Goal: Transaction & Acquisition: Obtain resource

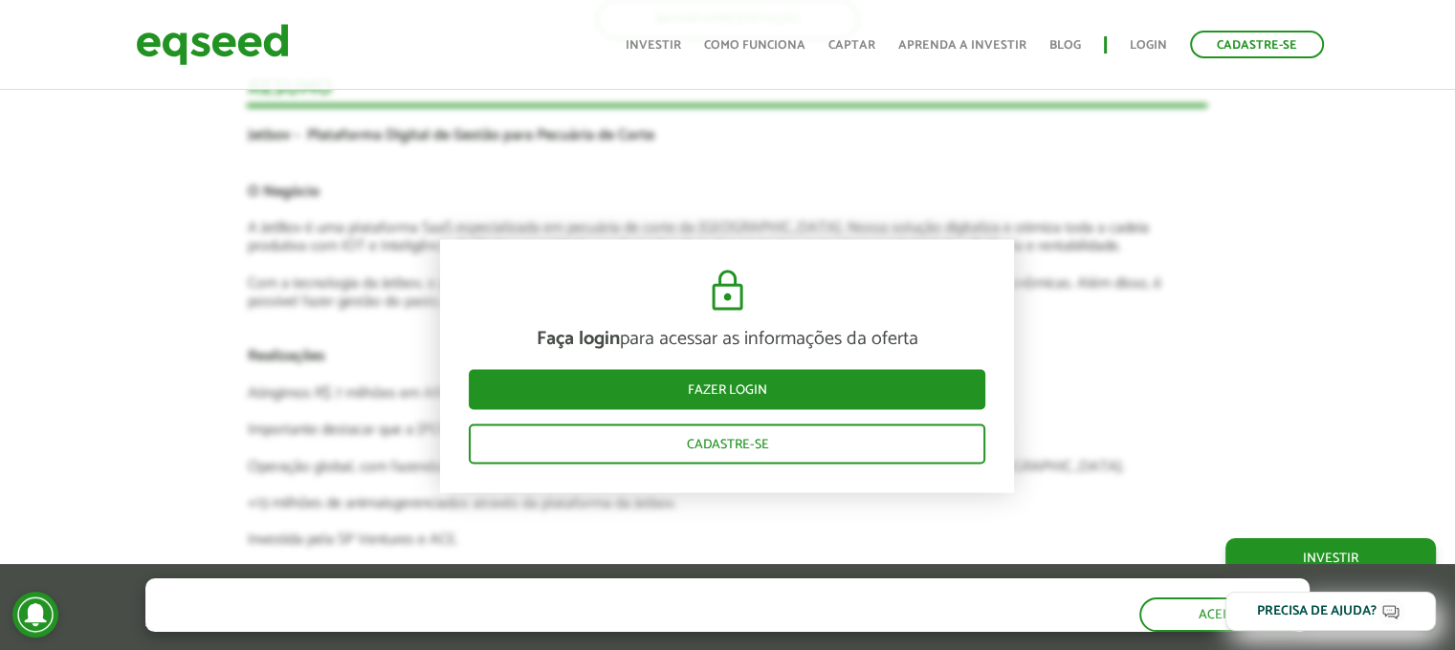
scroll to position [3483, 0]
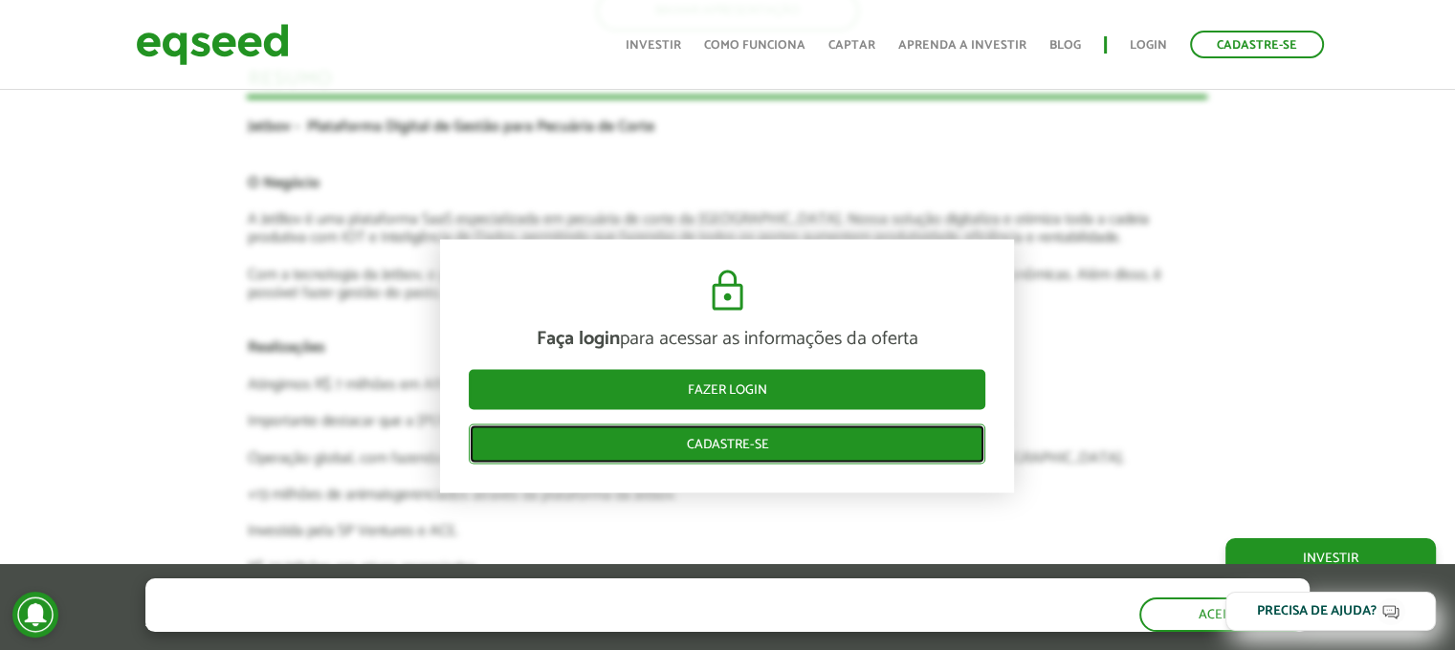
click at [754, 444] on link "Cadastre-se" at bounding box center [727, 444] width 516 height 40
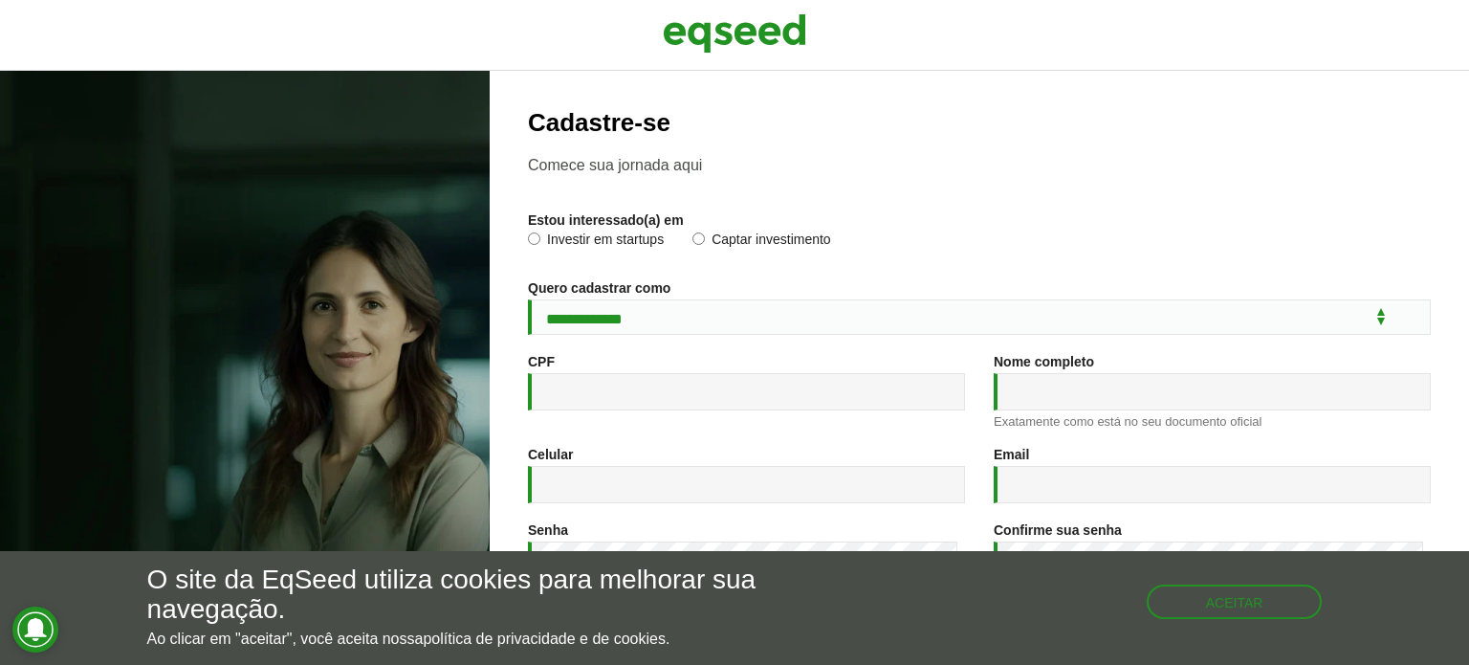
click at [643, 246] on label "Investir em startups" at bounding box center [596, 241] width 136 height 19
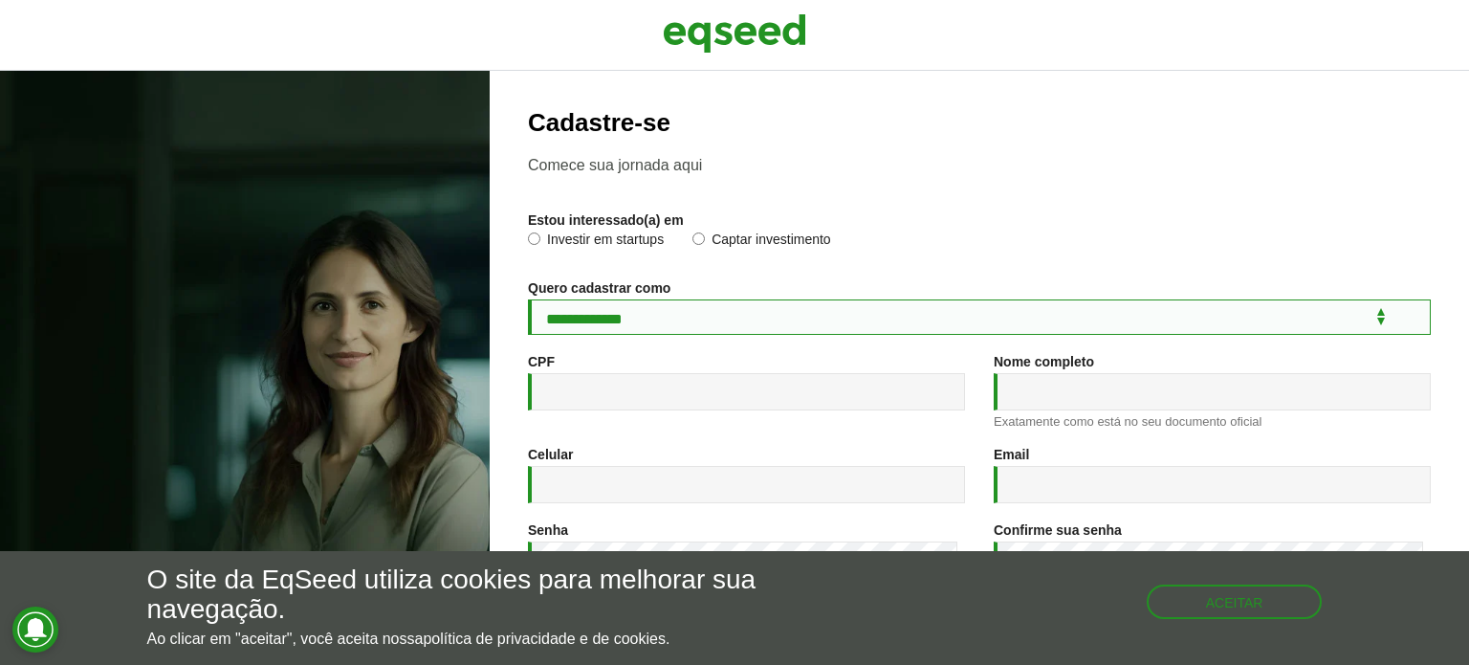
click at [666, 323] on select "**********" at bounding box center [979, 316] width 903 height 35
select select "***"
click at [528, 302] on select "**********" at bounding box center [979, 316] width 903 height 35
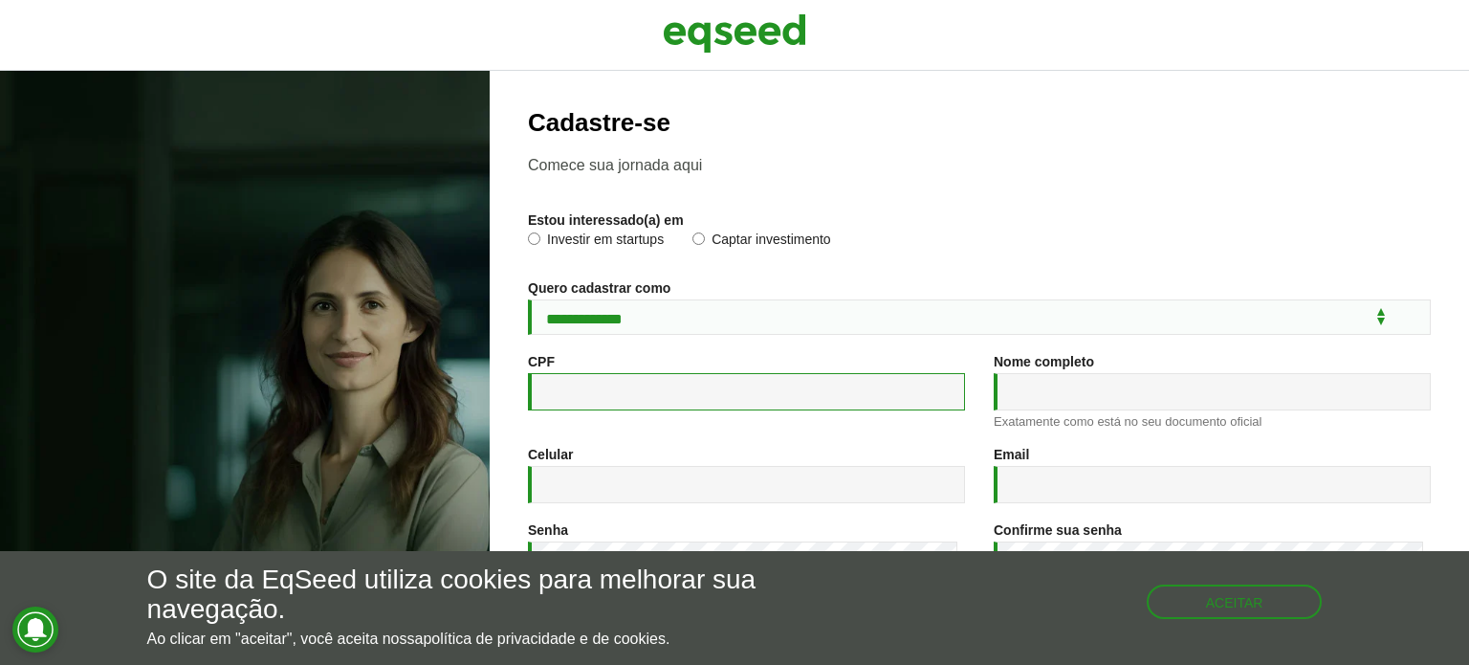
click at [694, 401] on input "CPF *" at bounding box center [746, 391] width 437 height 37
type input "**********"
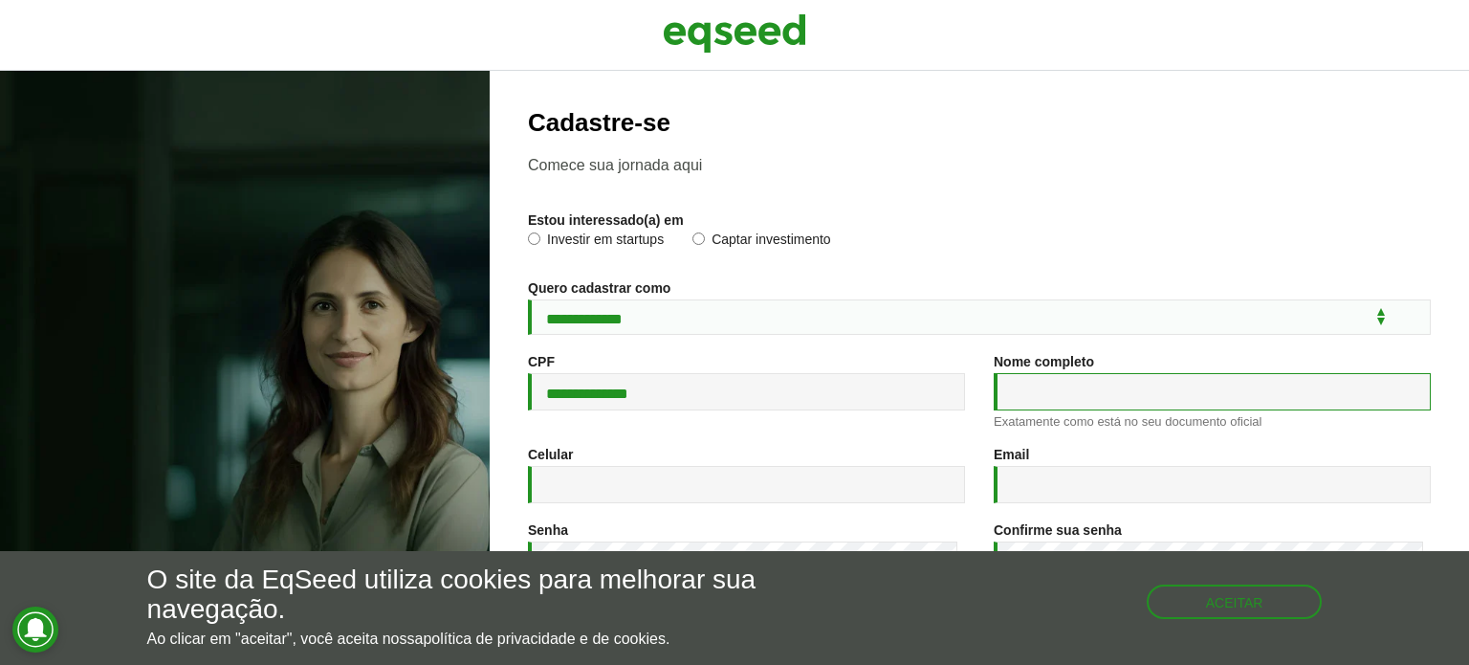
click at [1018, 396] on input "Nome completo *" at bounding box center [1212, 391] width 437 height 37
type input "*"
type input "**********"
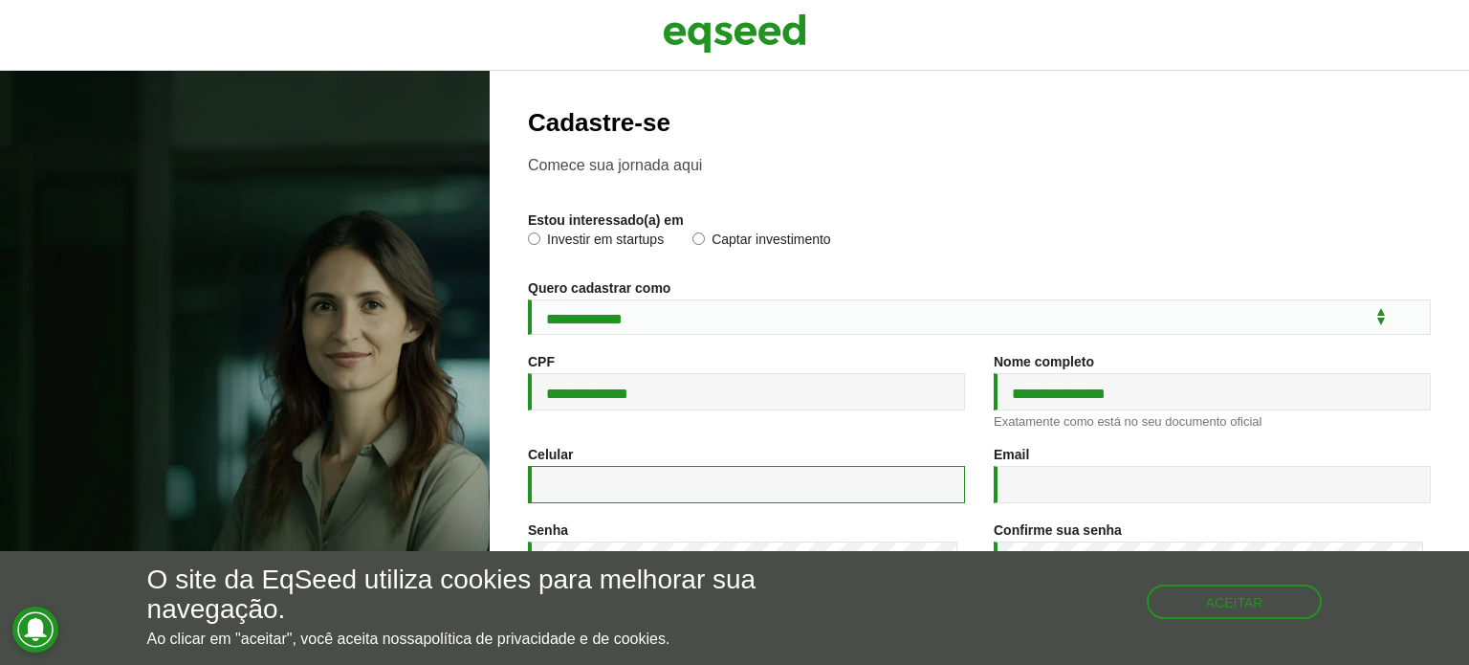
click at [779, 482] on input "Celular *" at bounding box center [746, 484] width 437 height 37
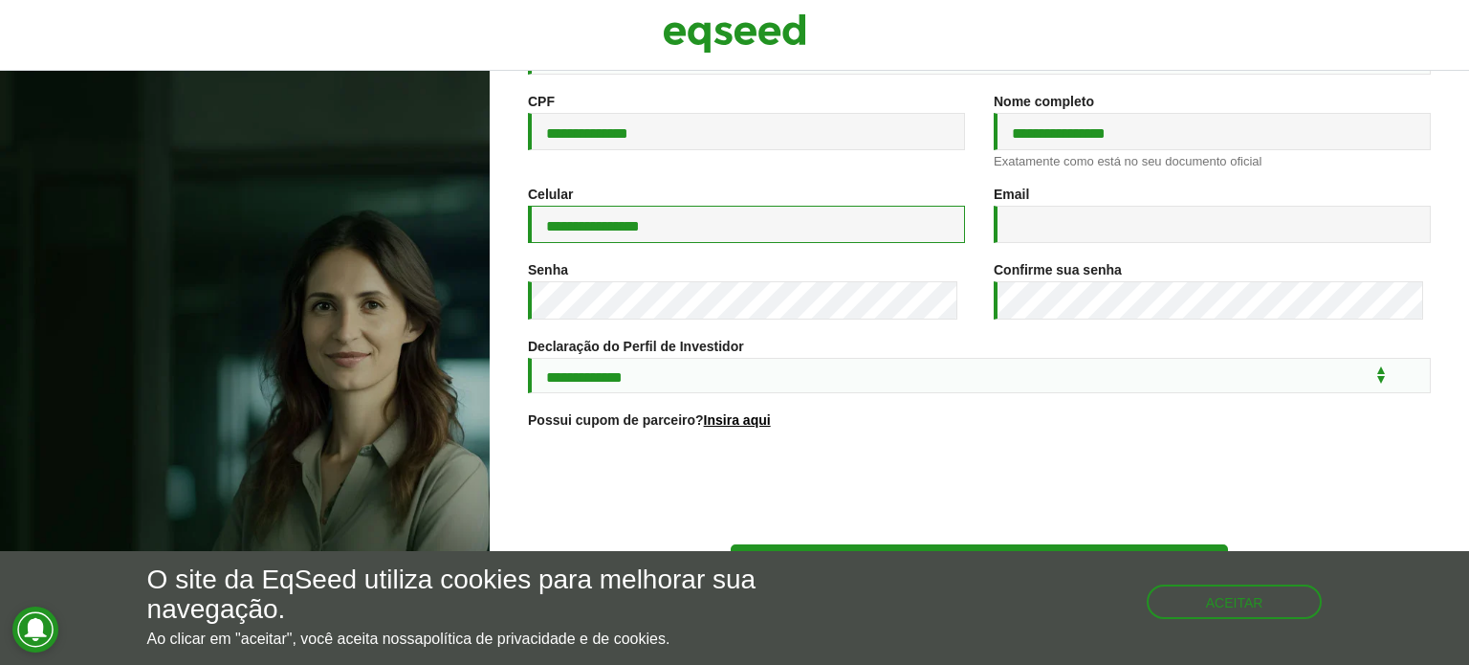
scroll to position [318, 0]
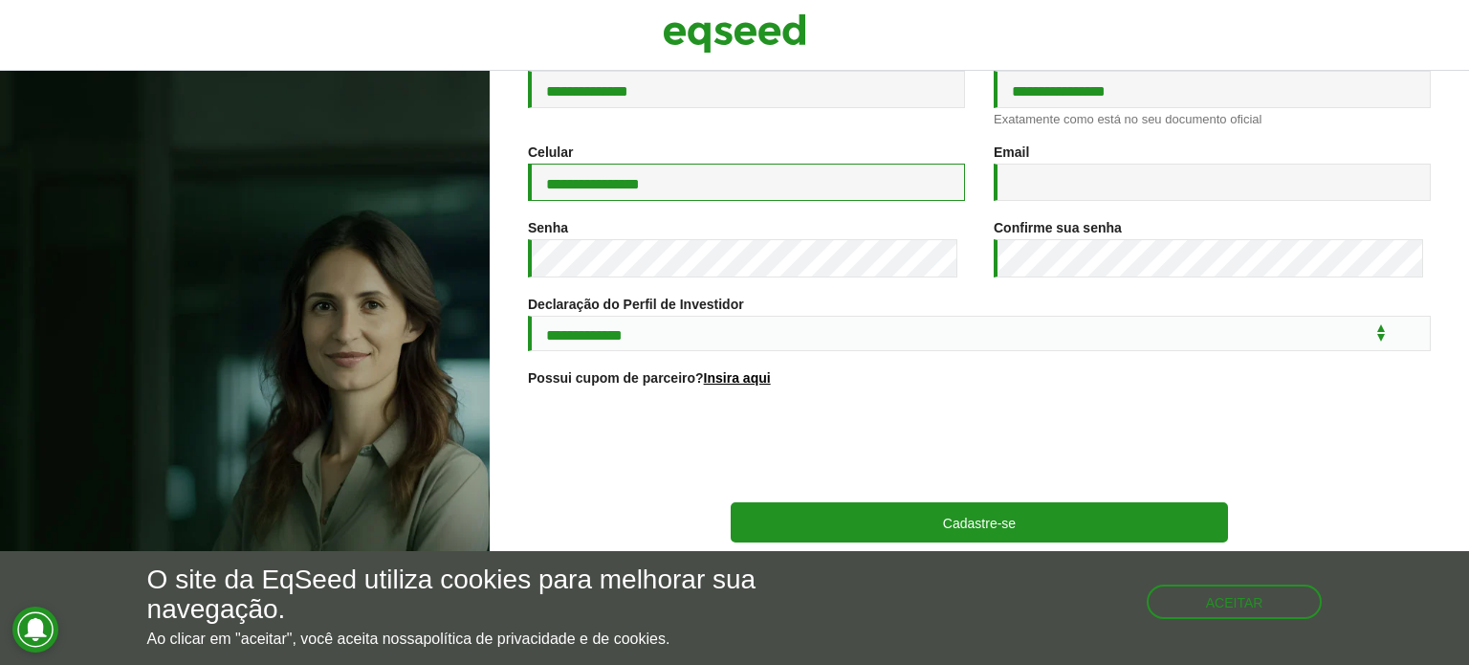
type input "**********"
click at [1102, 172] on input "Email *" at bounding box center [1212, 182] width 437 height 37
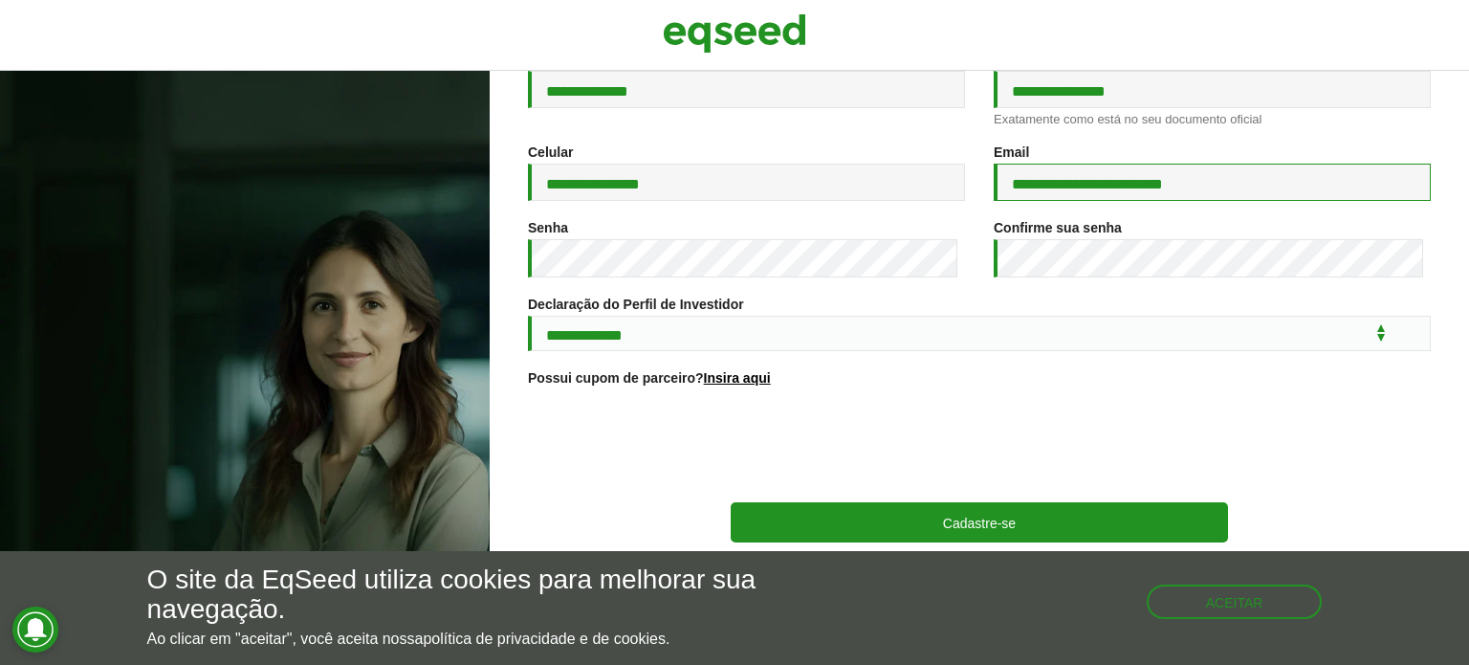
type input "**********"
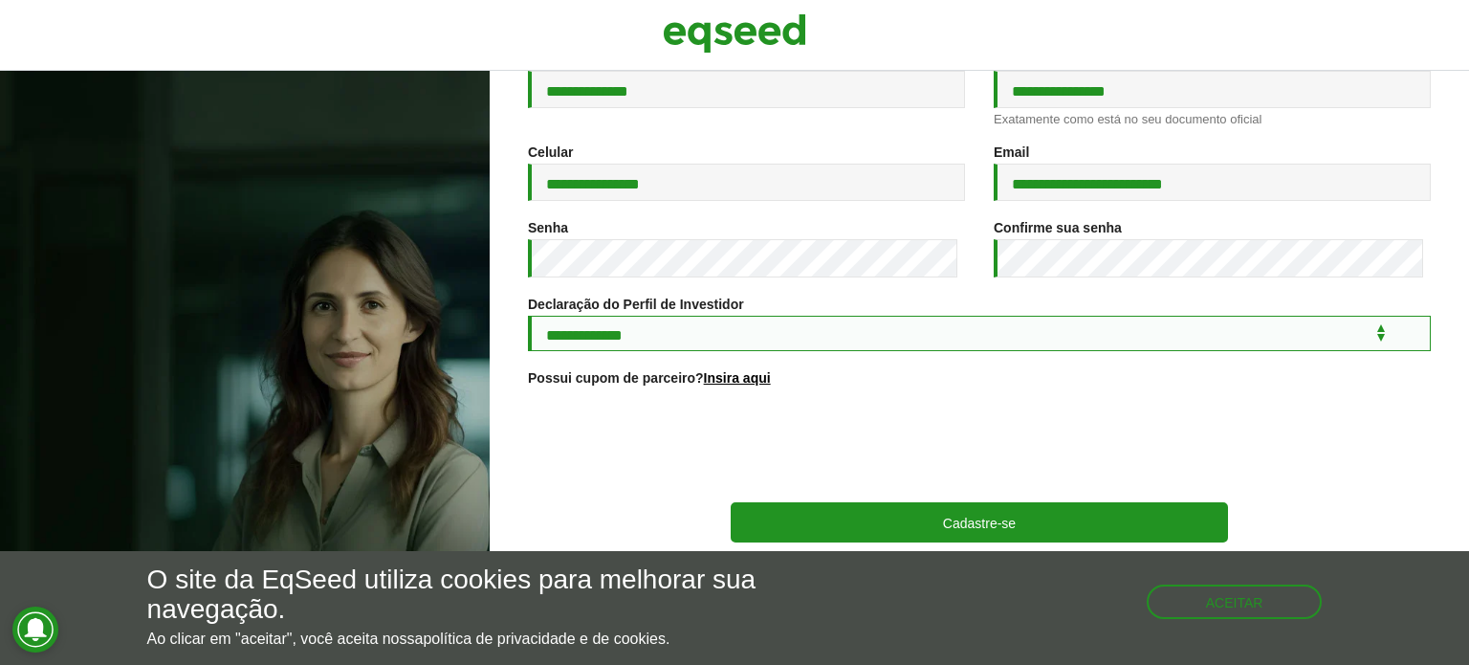
click at [583, 341] on select "**********" at bounding box center [979, 333] width 903 height 35
select select "***"
click at [528, 316] on select "**********" at bounding box center [979, 333] width 903 height 35
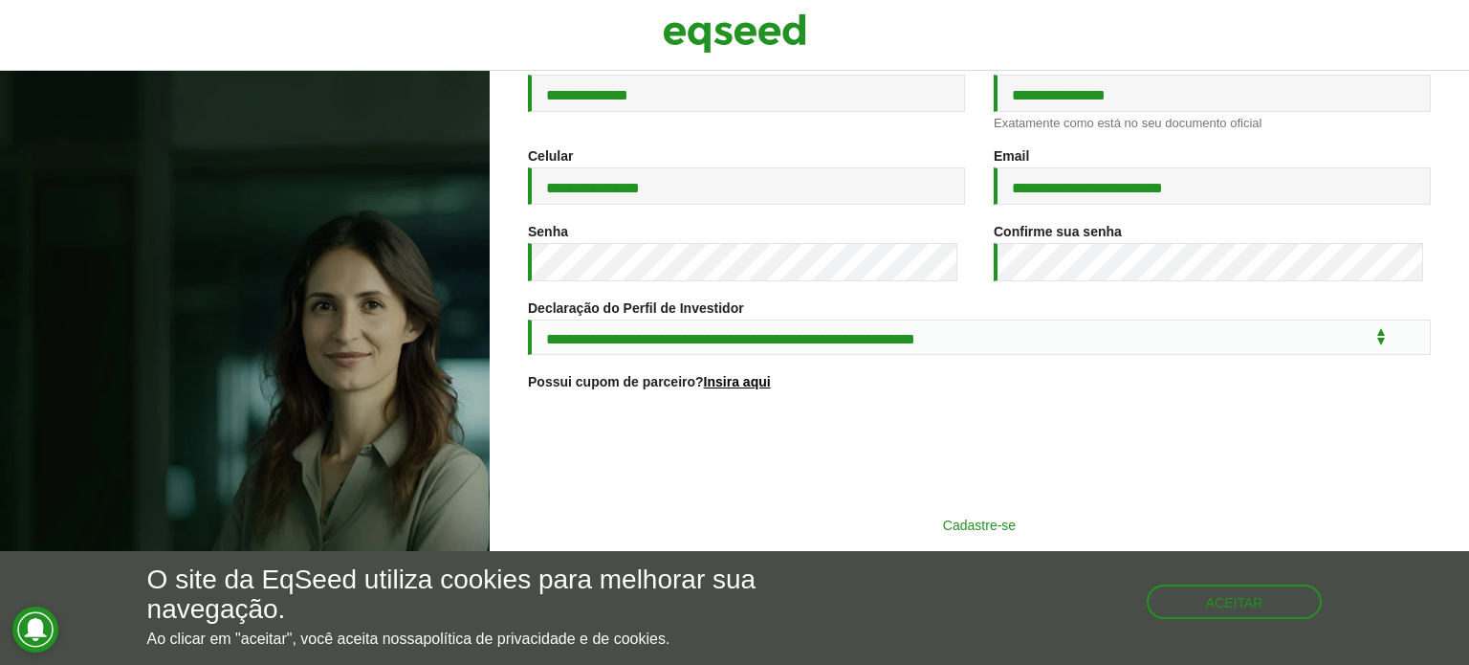
scroll to position [314, 0]
click at [834, 517] on button "Cadastre-se" at bounding box center [979, 524] width 497 height 36
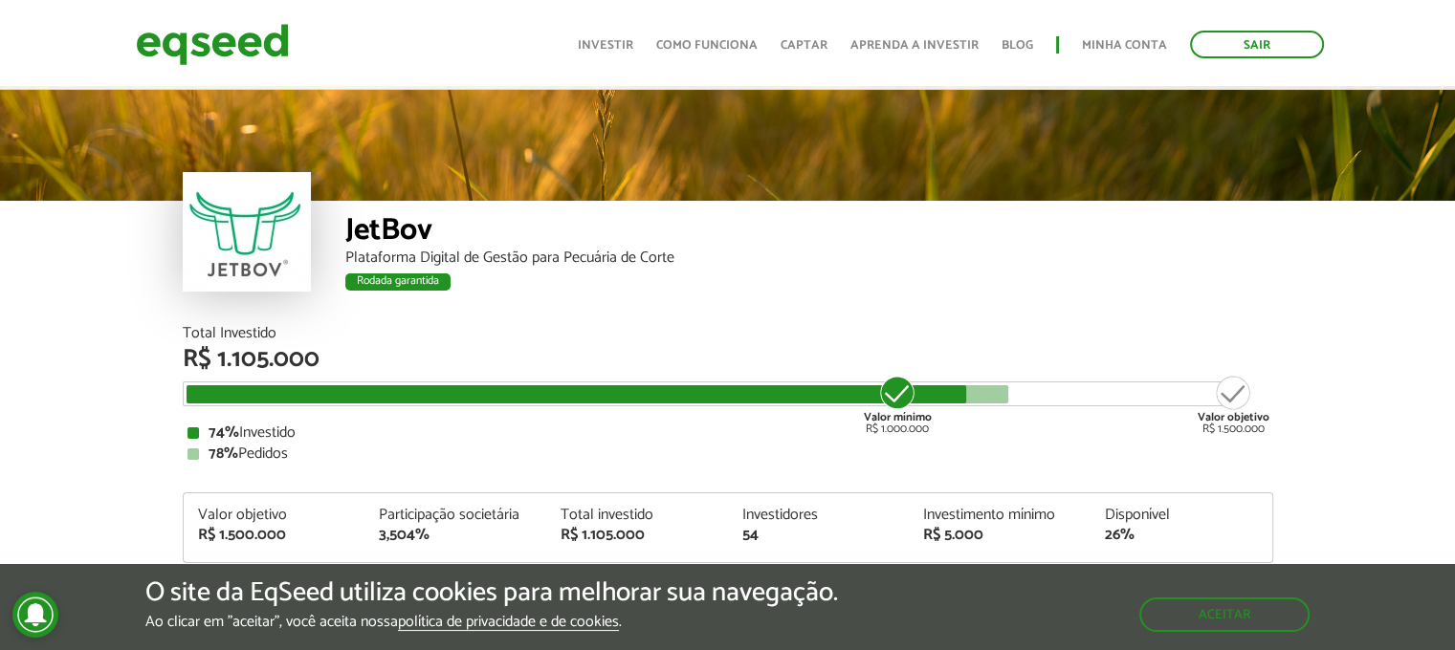
scroll to position [2017, 0]
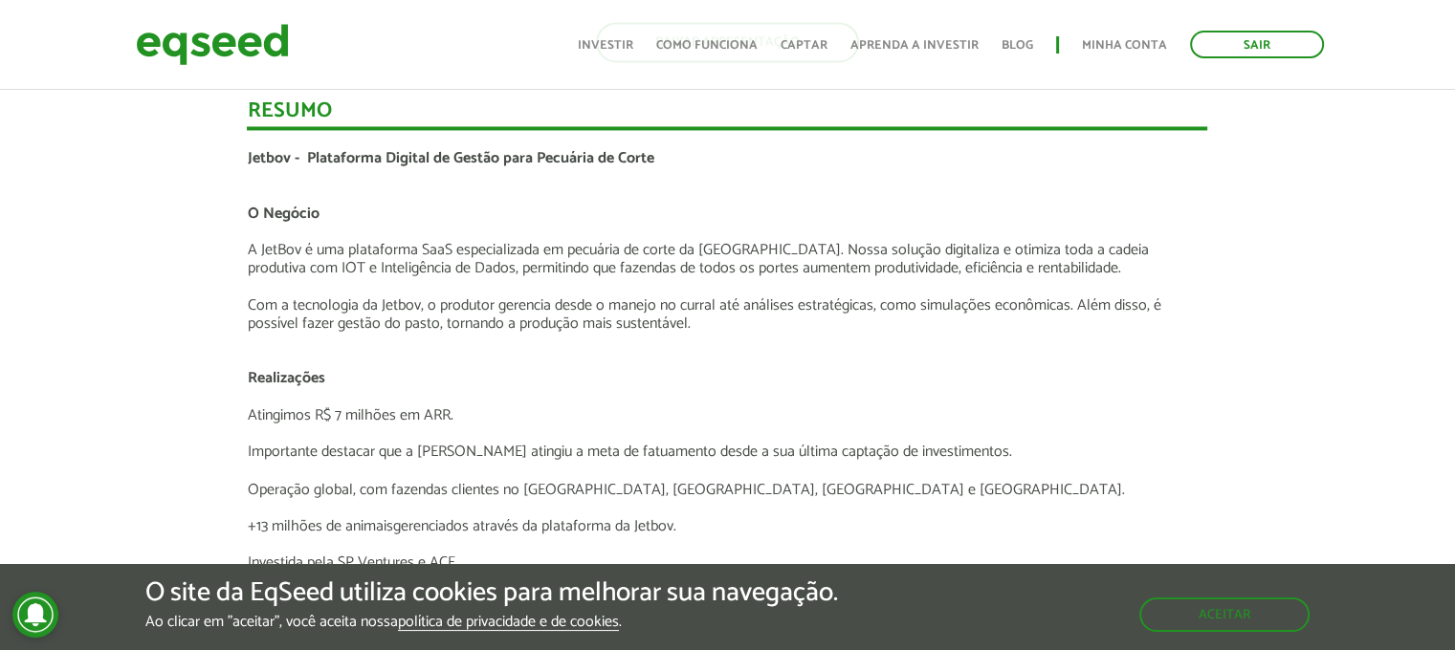
scroll to position [3165, 0]
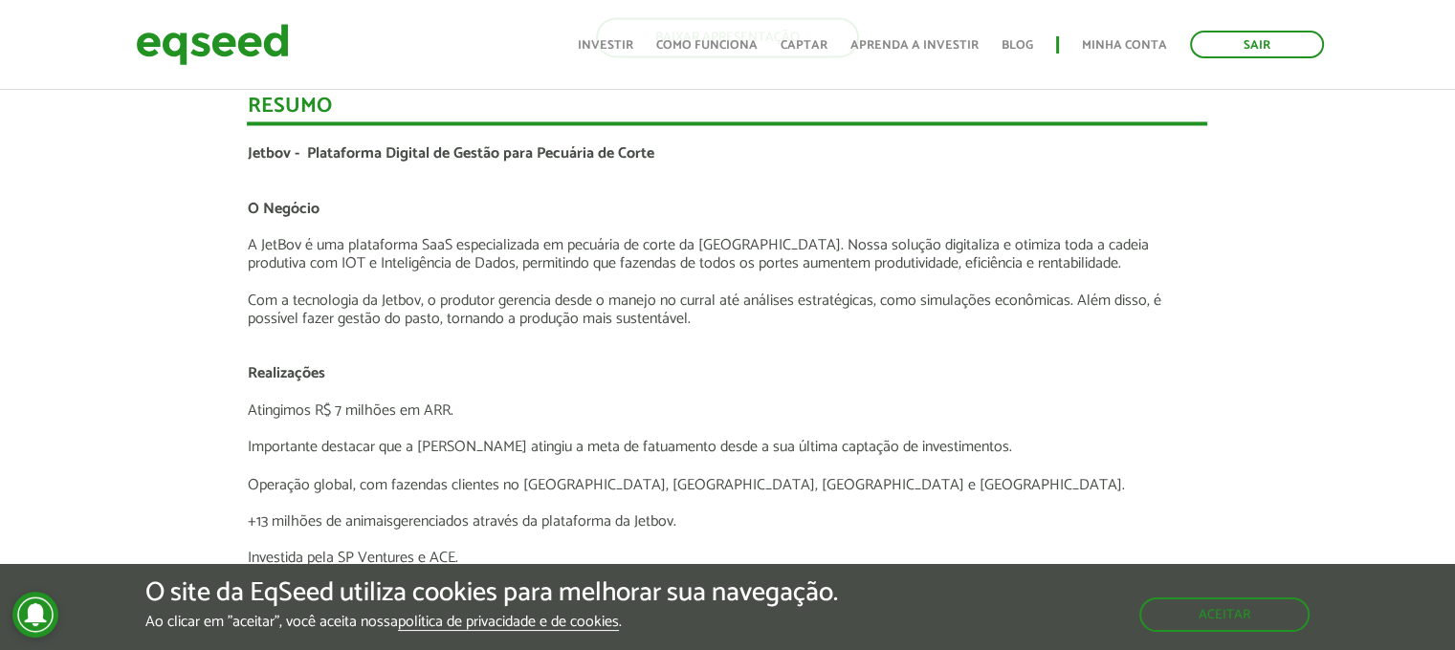
click at [137, 290] on div "Novidades Análise da Oferta 1 Lançamento ao vivo | JetBov Apresentação aos inve…" at bounding box center [727, 318] width 1483 height 4178
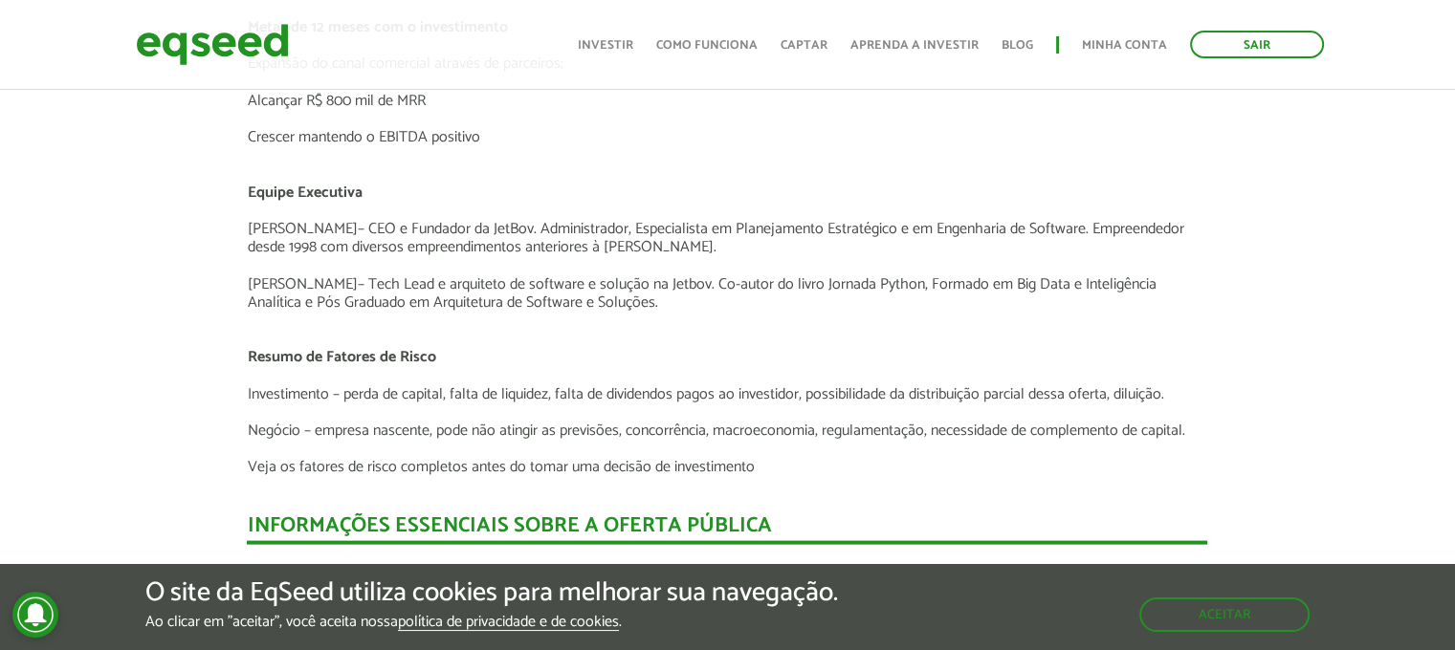
scroll to position [4045, 0]
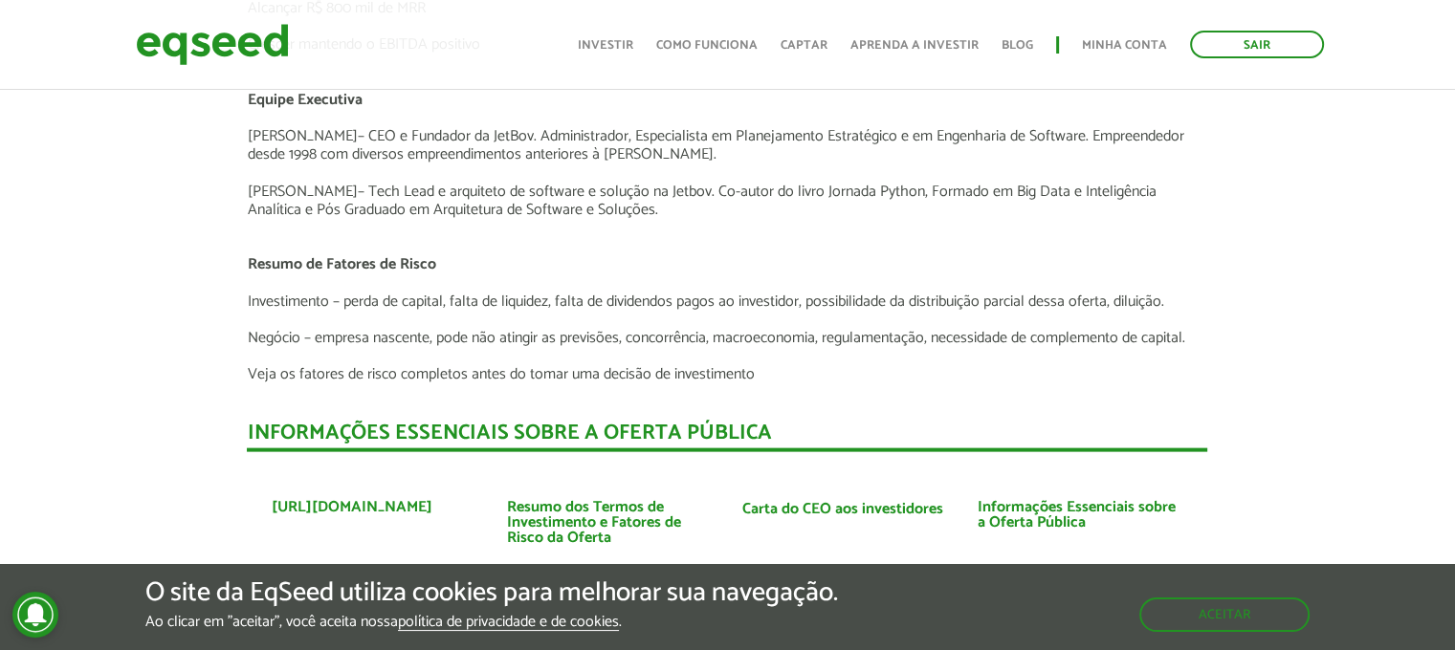
click at [450, 371] on p "Veja os fatores de risco completos antes do tomar uma decisão de investimento" at bounding box center [727, 374] width 960 height 18
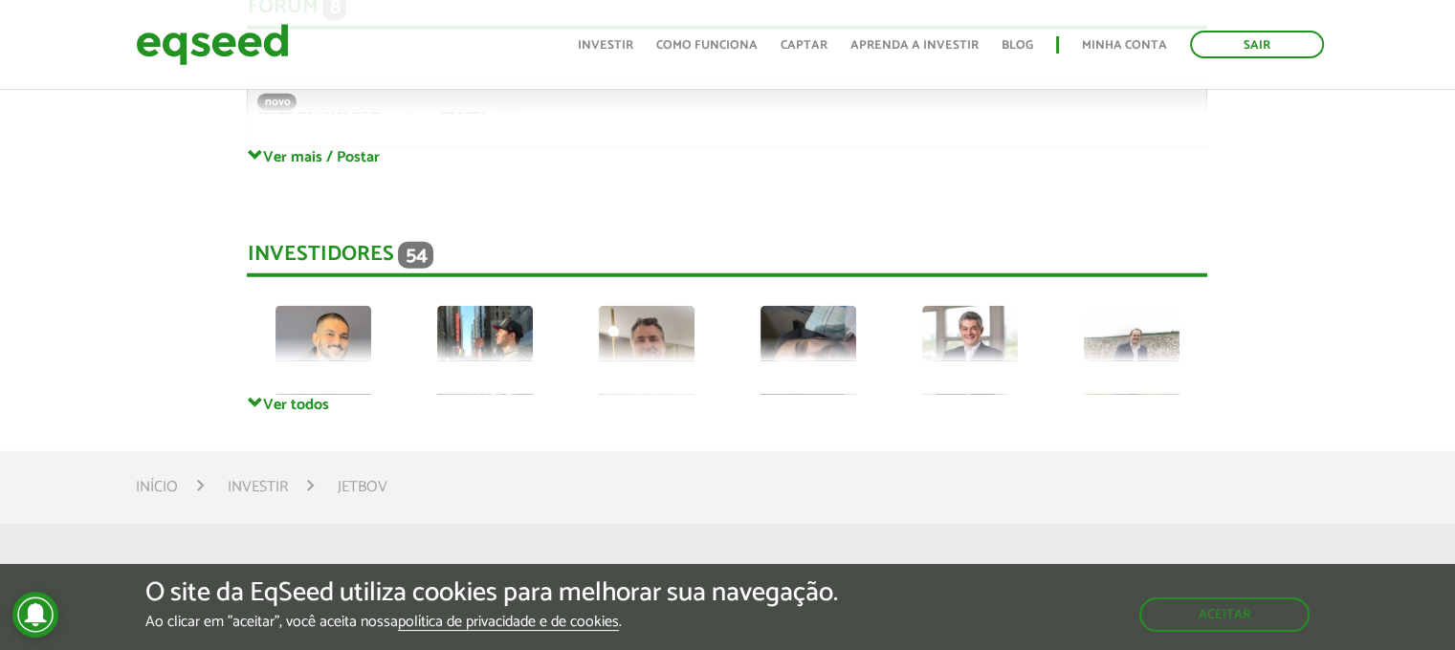
scroll to position [5192, 0]
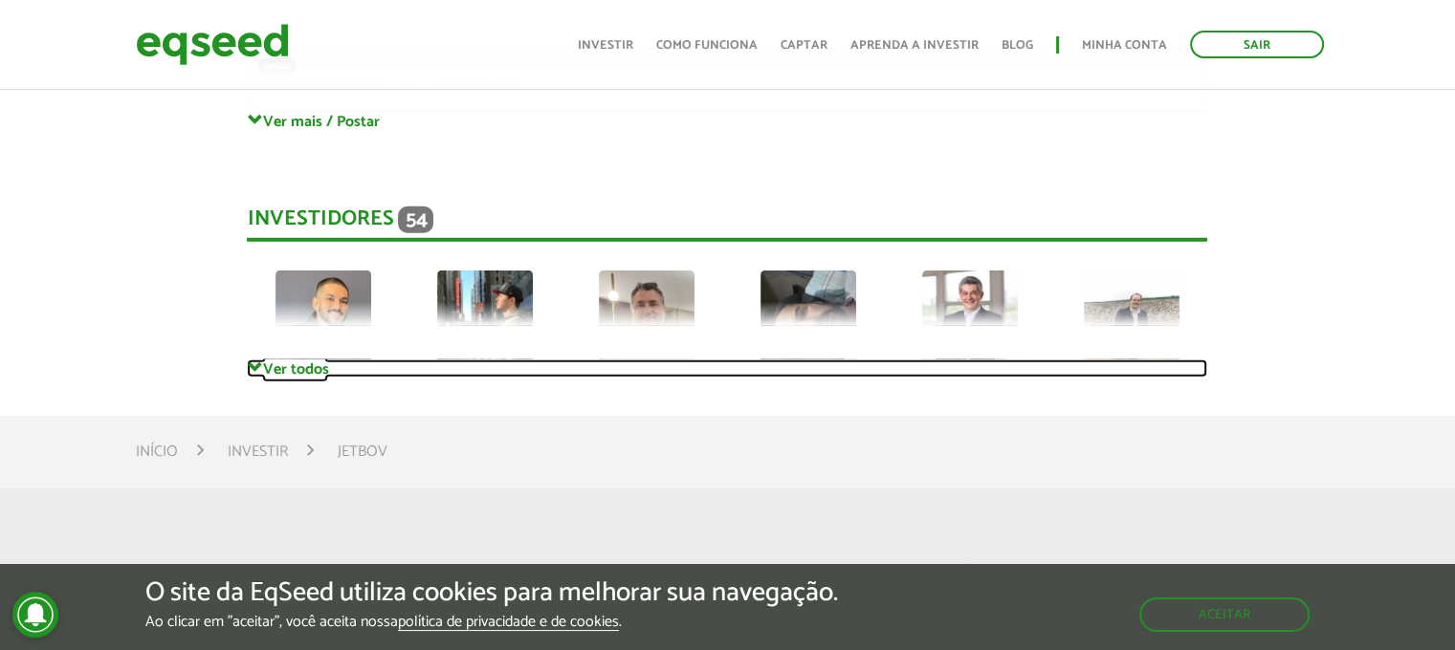
click at [310, 374] on link "Ver todos" at bounding box center [727, 369] width 960 height 18
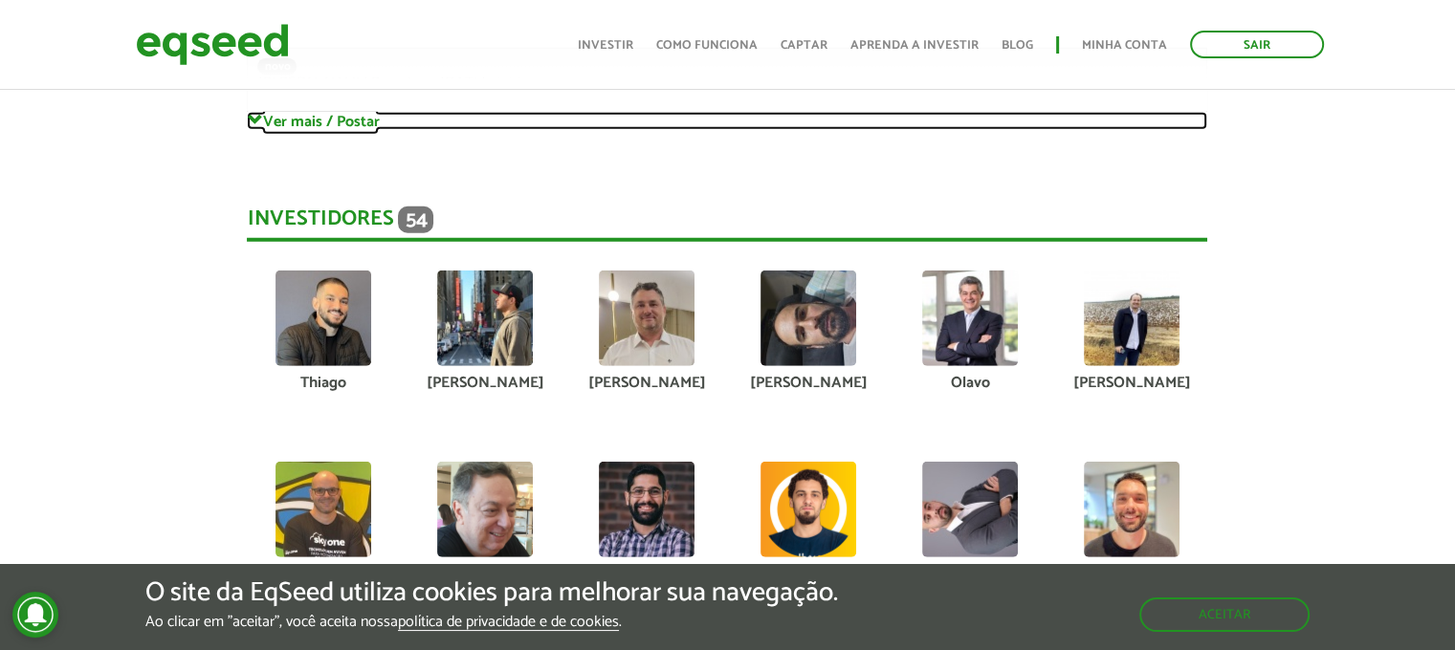
click at [311, 126] on link "Ver mais / Postar" at bounding box center [727, 121] width 960 height 18
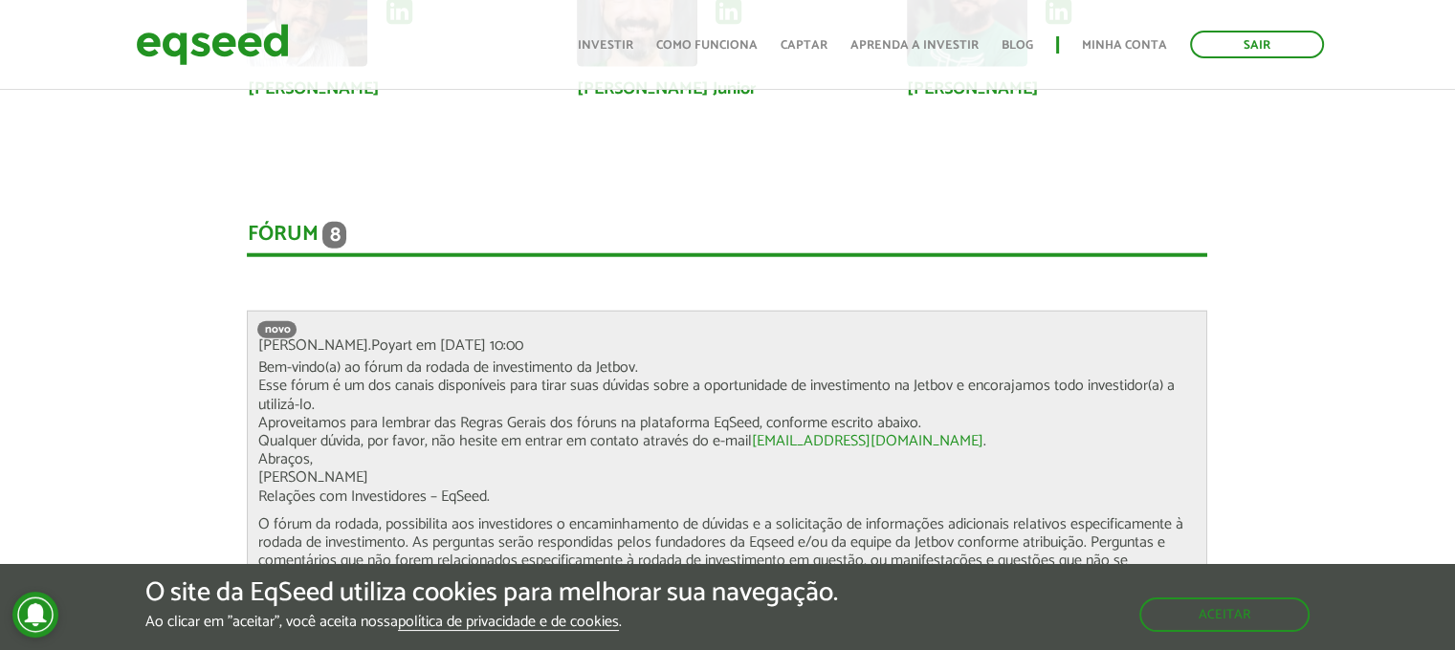
scroll to position [5059, 0]
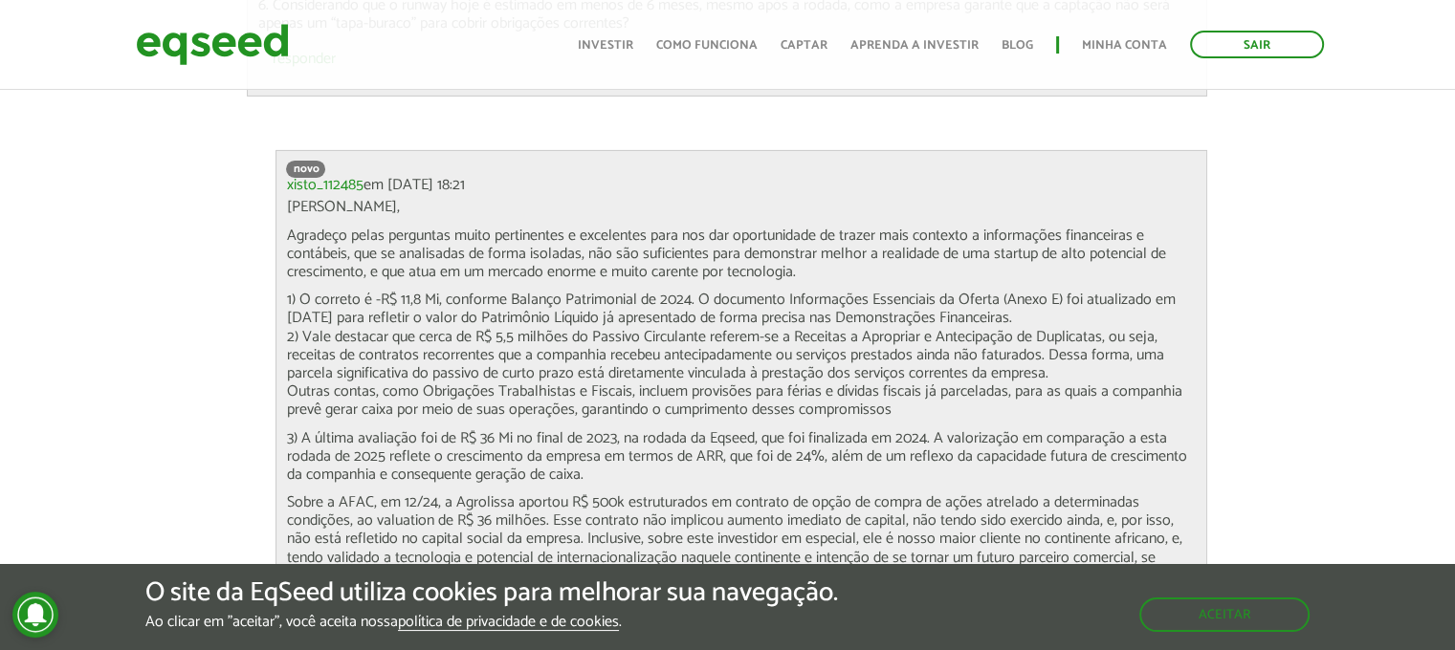
scroll to position [6590, 0]
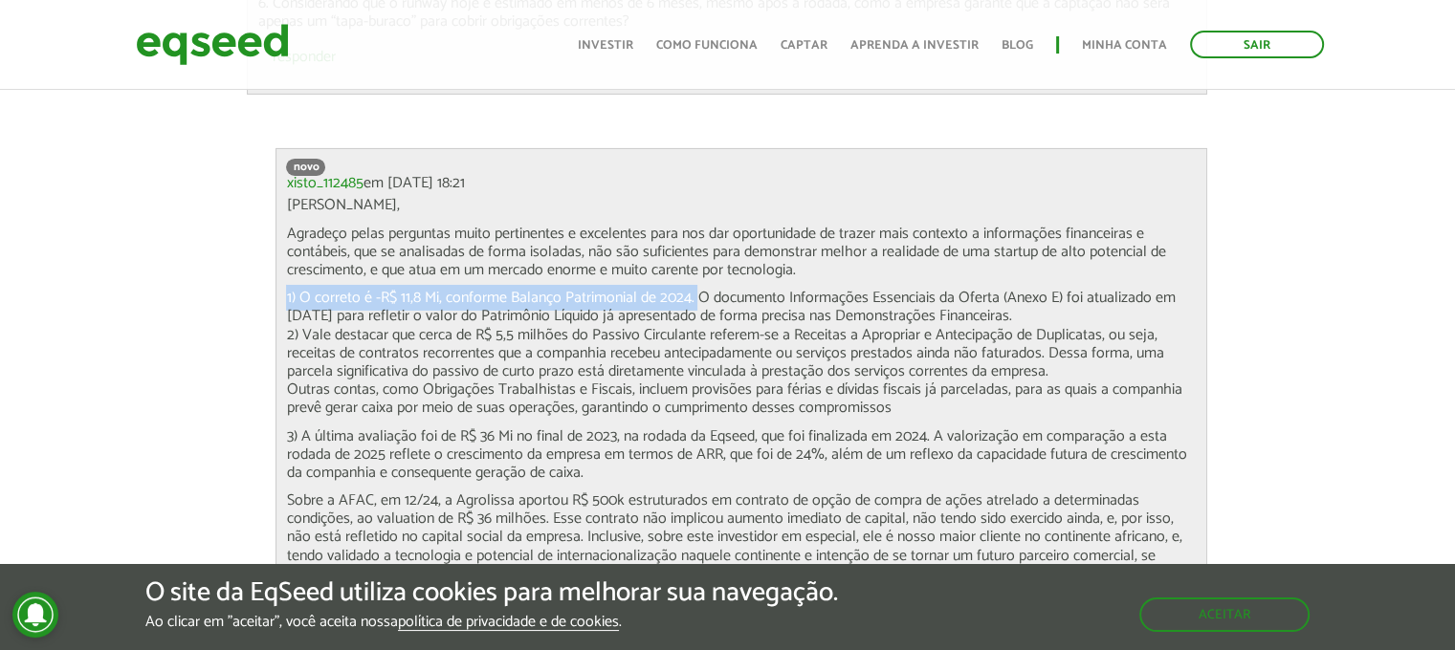
drag, startPoint x: 698, startPoint y: 294, endPoint x: 203, endPoint y: 289, distance: 495.4
copy p "1) O correto é -R$ 11,8 Mi, conforme Balanço Patrimonial de 2024."
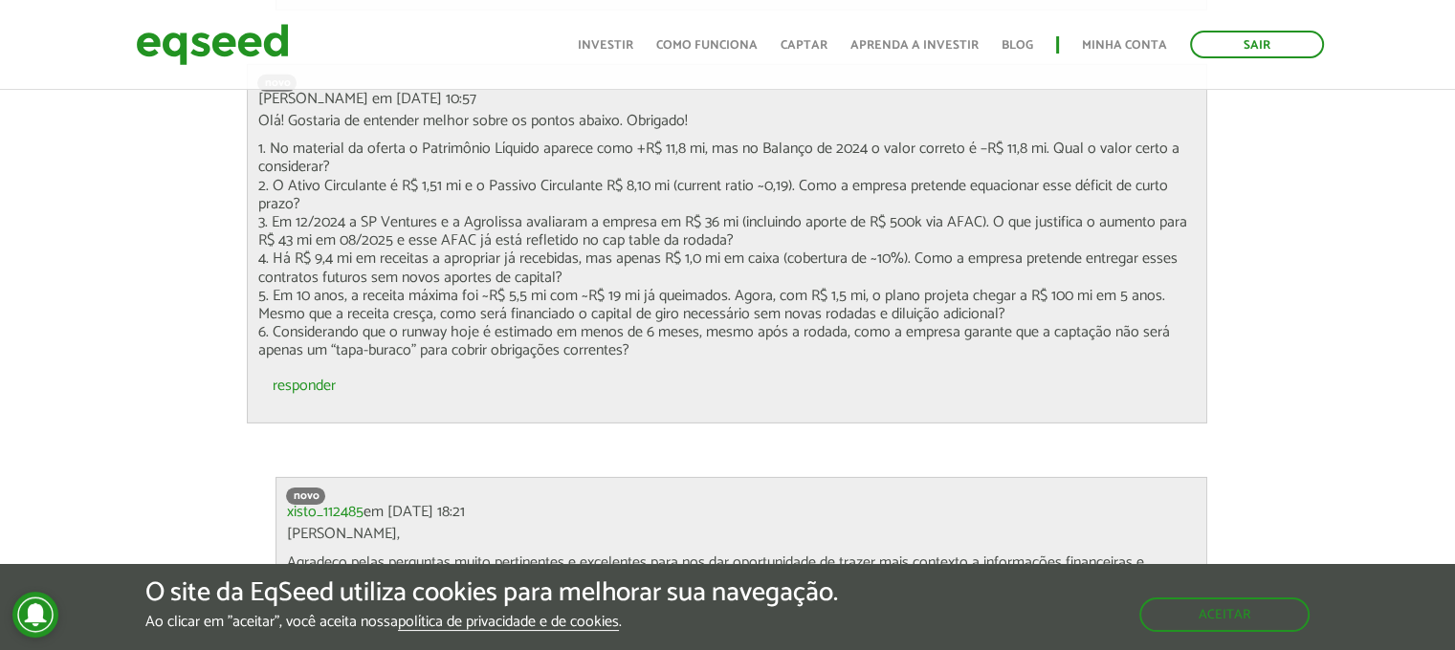
scroll to position [6130, 0]
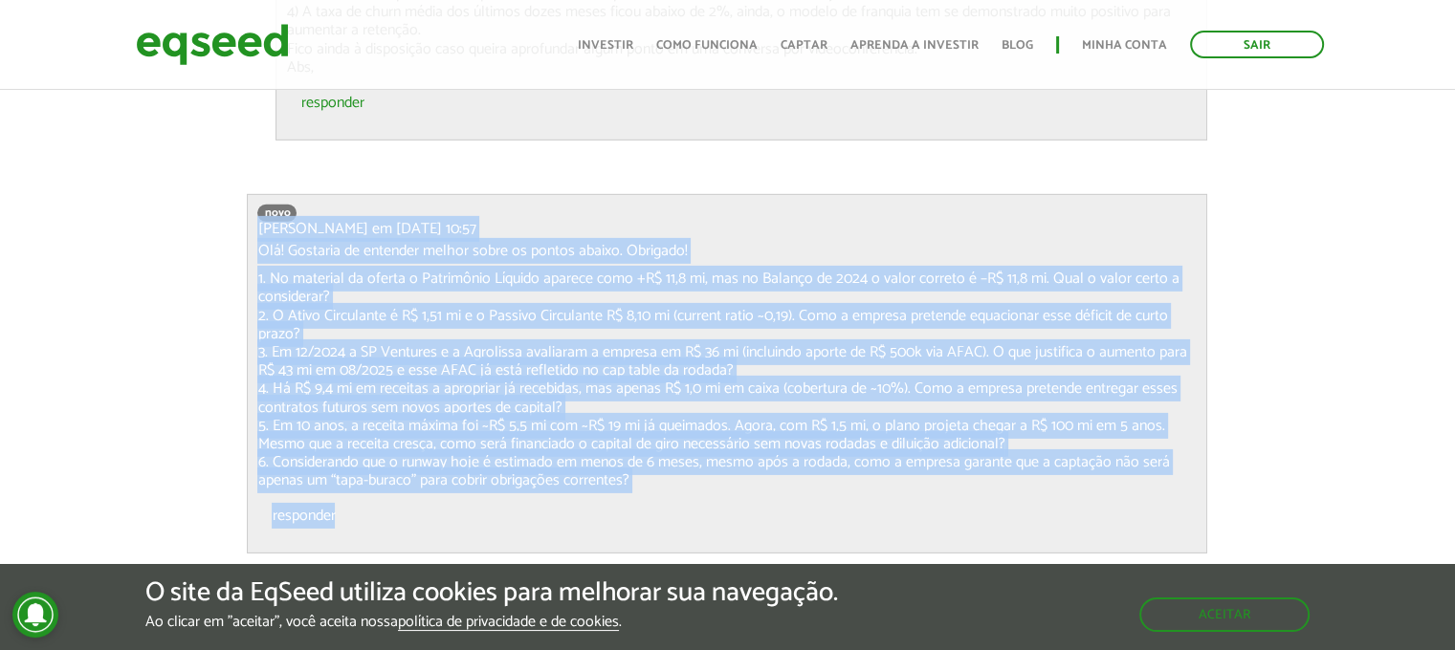
drag, startPoint x: 256, startPoint y: 227, endPoint x: 718, endPoint y: 497, distance: 535.4
click at [718, 497] on div "novo [PERSON_NAME] em [DATE] 10:57 Olá! Gostaria de entender melhor sobre os po…" at bounding box center [727, 374] width 960 height 360
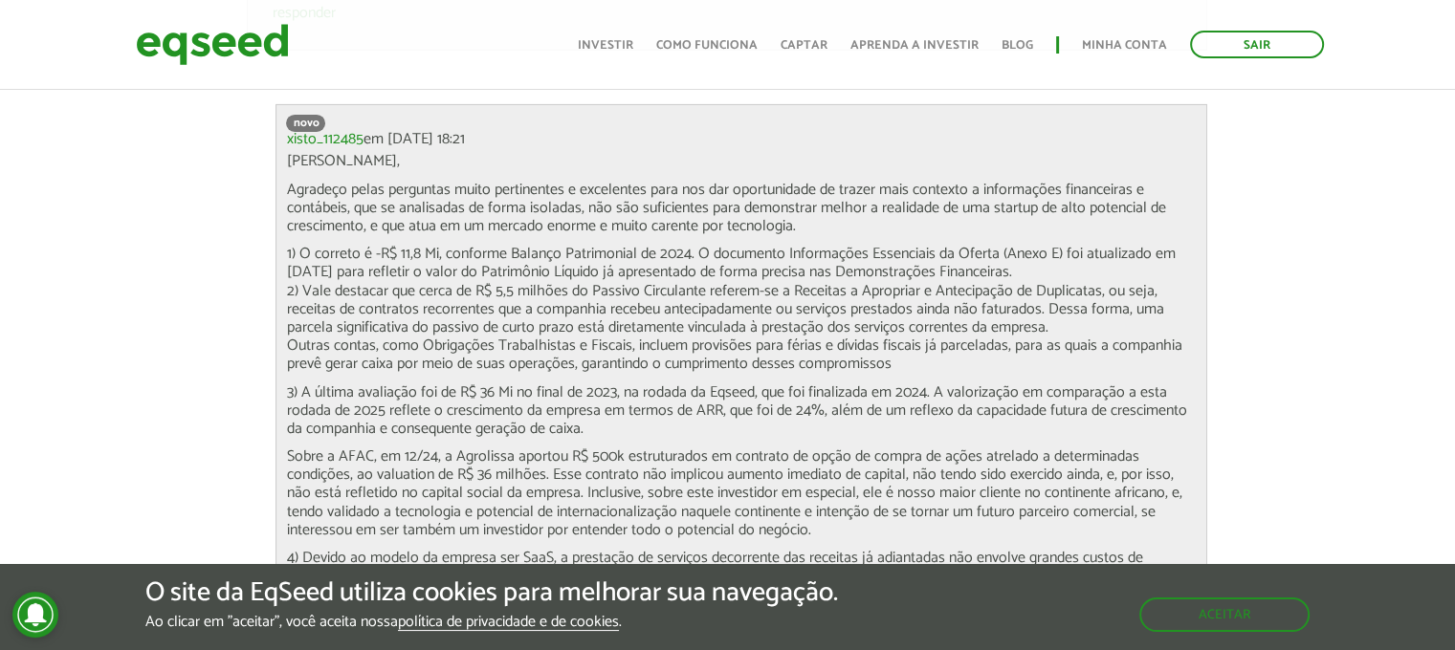
scroll to position [6628, 0]
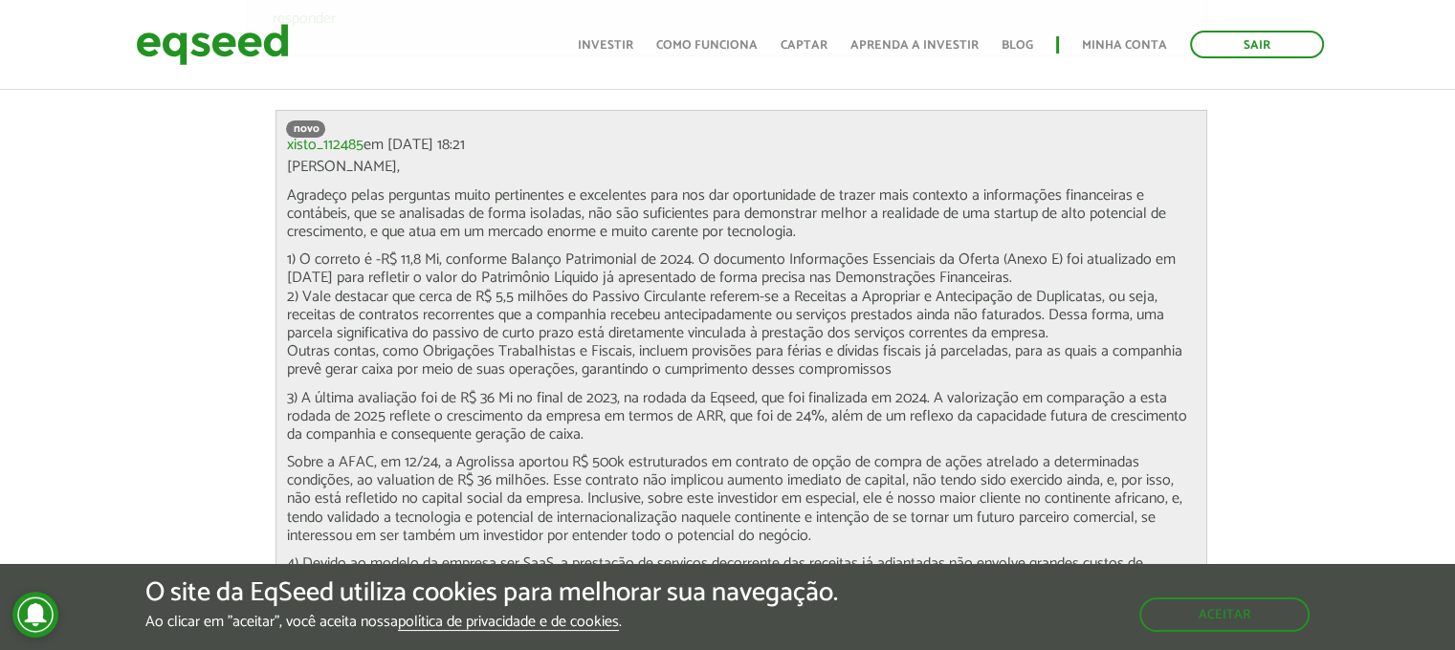
click at [1195, 571] on div "O site da EqSeed utiliza cookies para melhorar sua navegação. Ao clicar em "ace…" at bounding box center [727, 607] width 1455 height 86
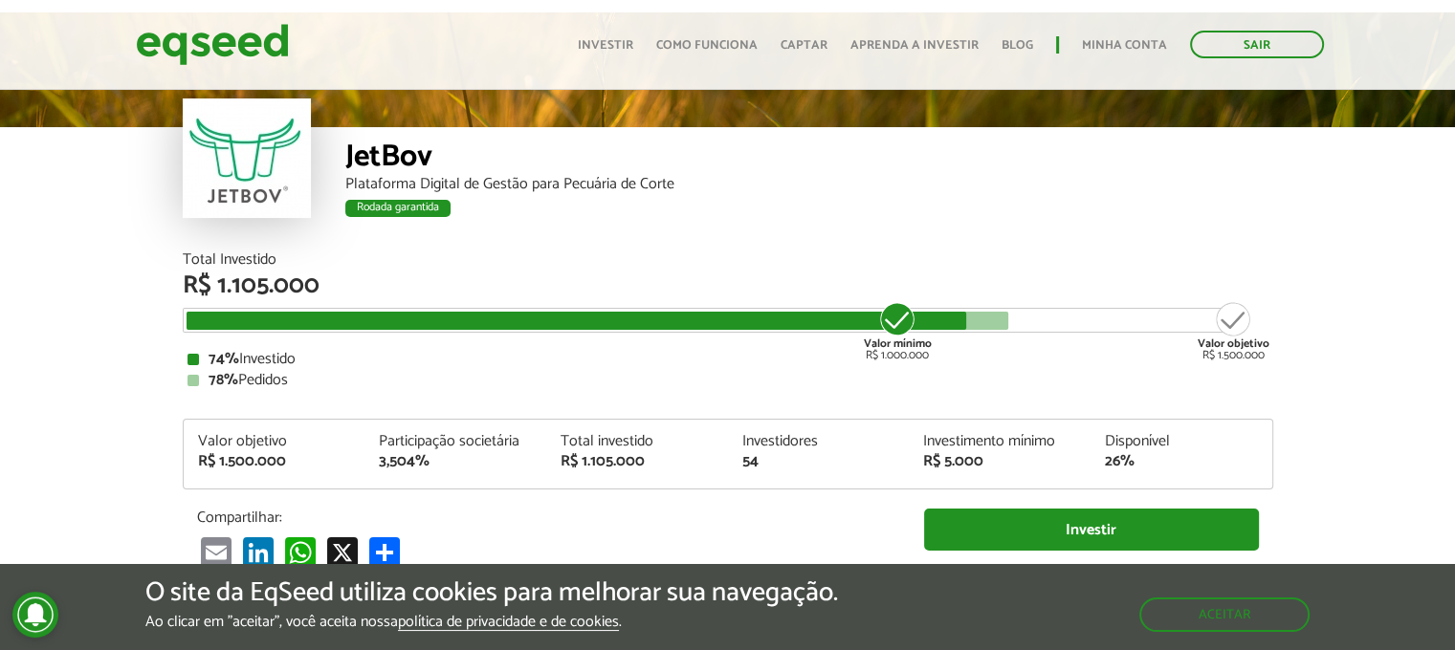
scroll to position [77, 0]
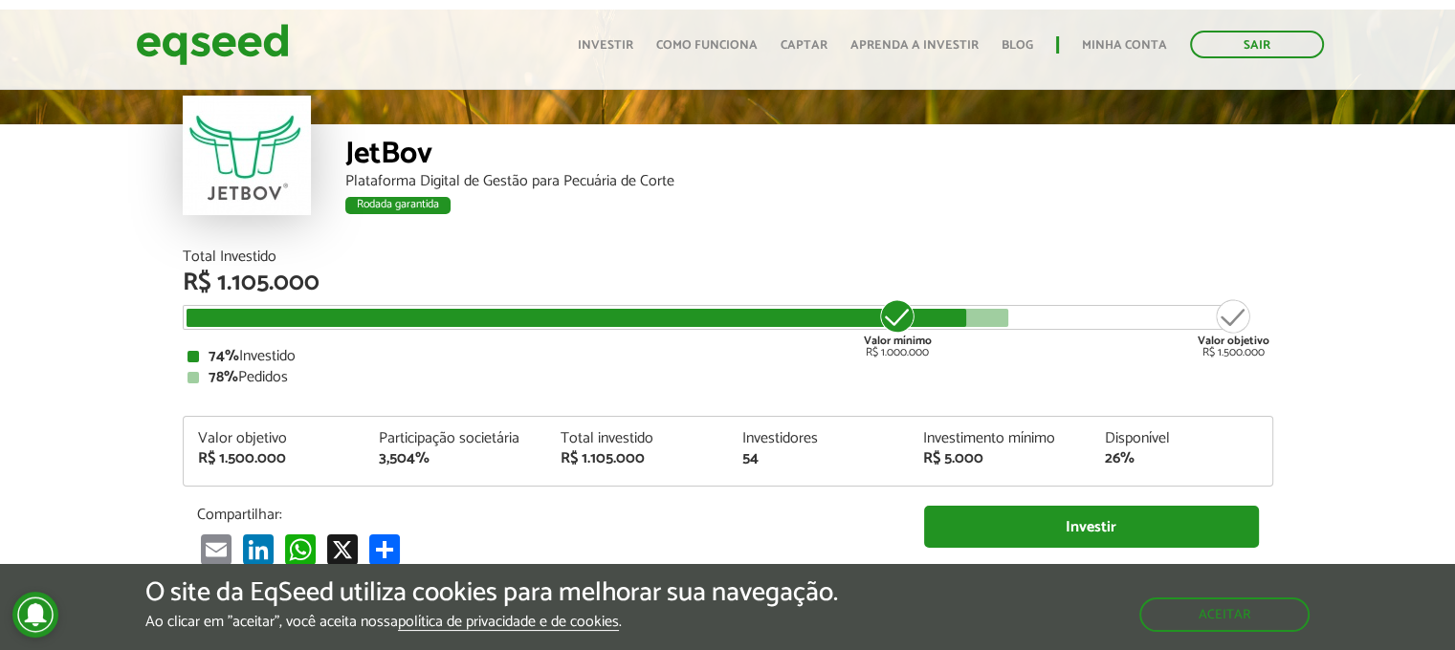
click at [1158, 384] on div "78% Pedidos" at bounding box center [727, 377] width 1081 height 15
click at [630, 373] on div "78% Pedidos" at bounding box center [727, 377] width 1081 height 15
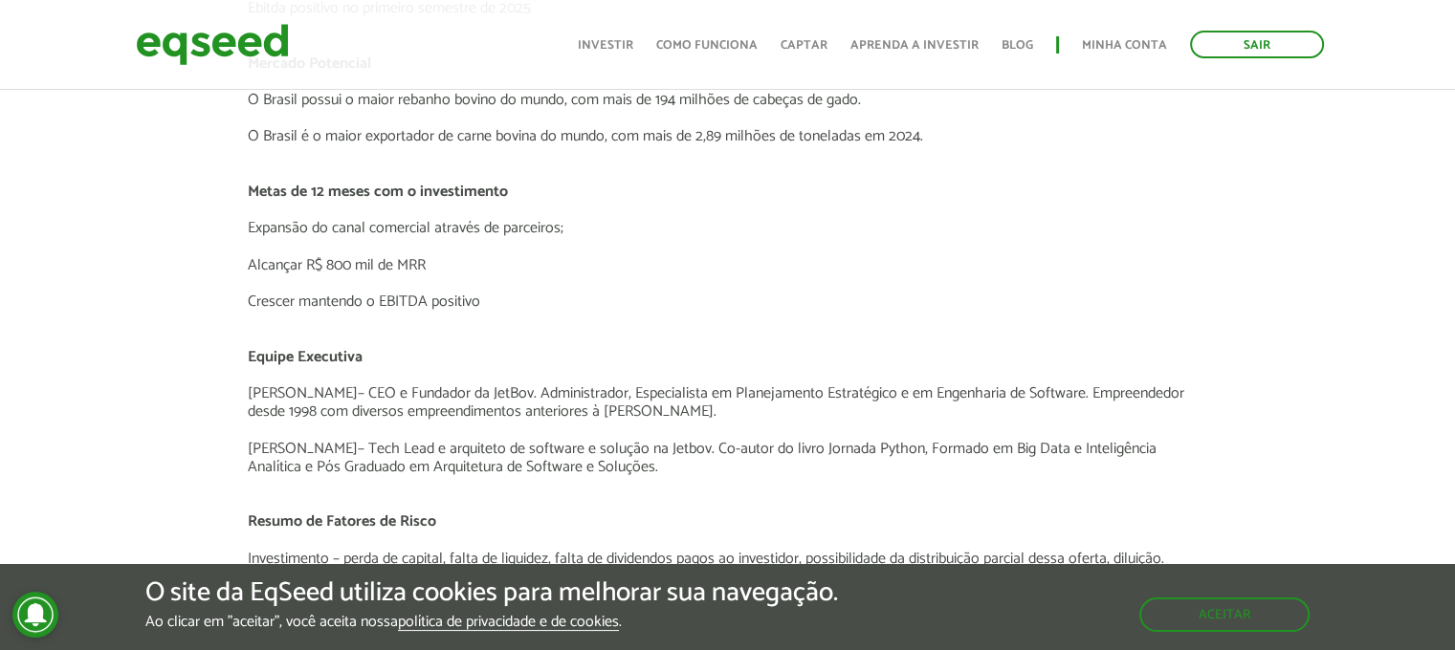
scroll to position [3787, 0]
drag, startPoint x: 375, startPoint y: 296, endPoint x: 485, endPoint y: 297, distance: 110.0
click at [485, 297] on p "Crescer mantendo o EBITDA positivo" at bounding box center [727, 302] width 960 height 18
copy p "EBITDA positivo"
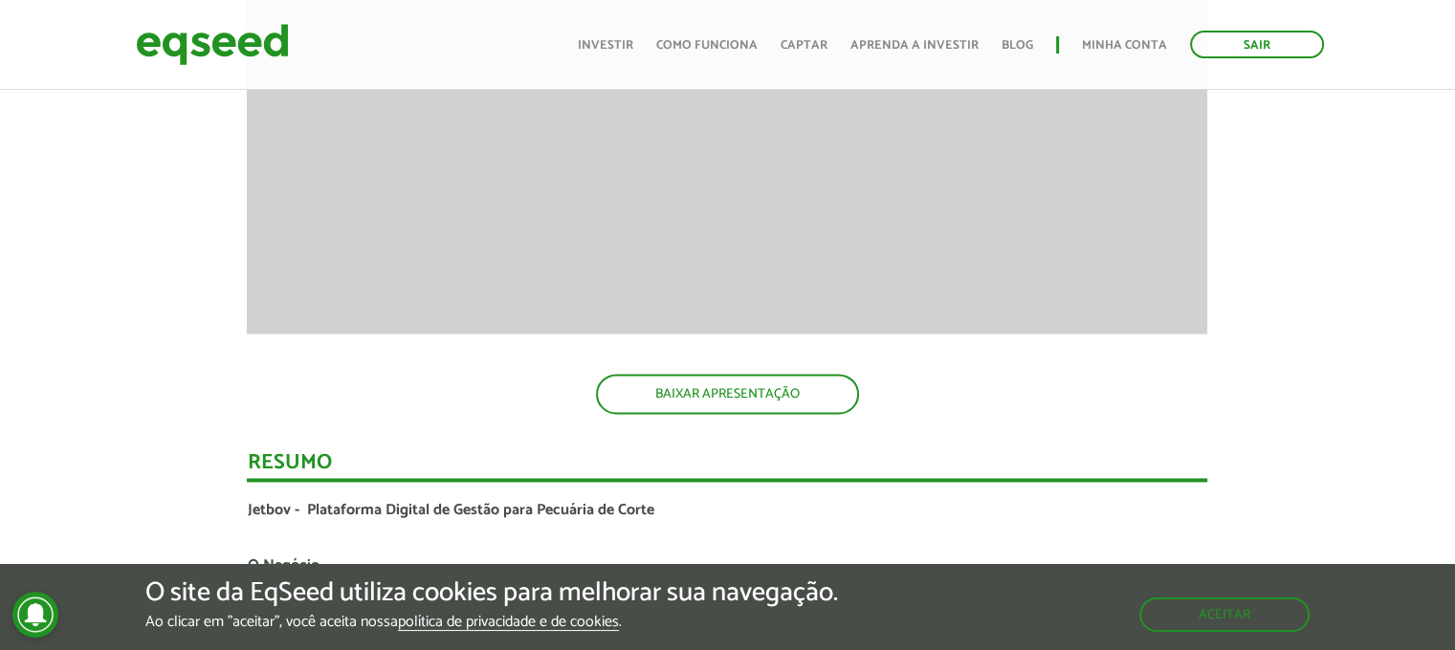
scroll to position [2750, 0]
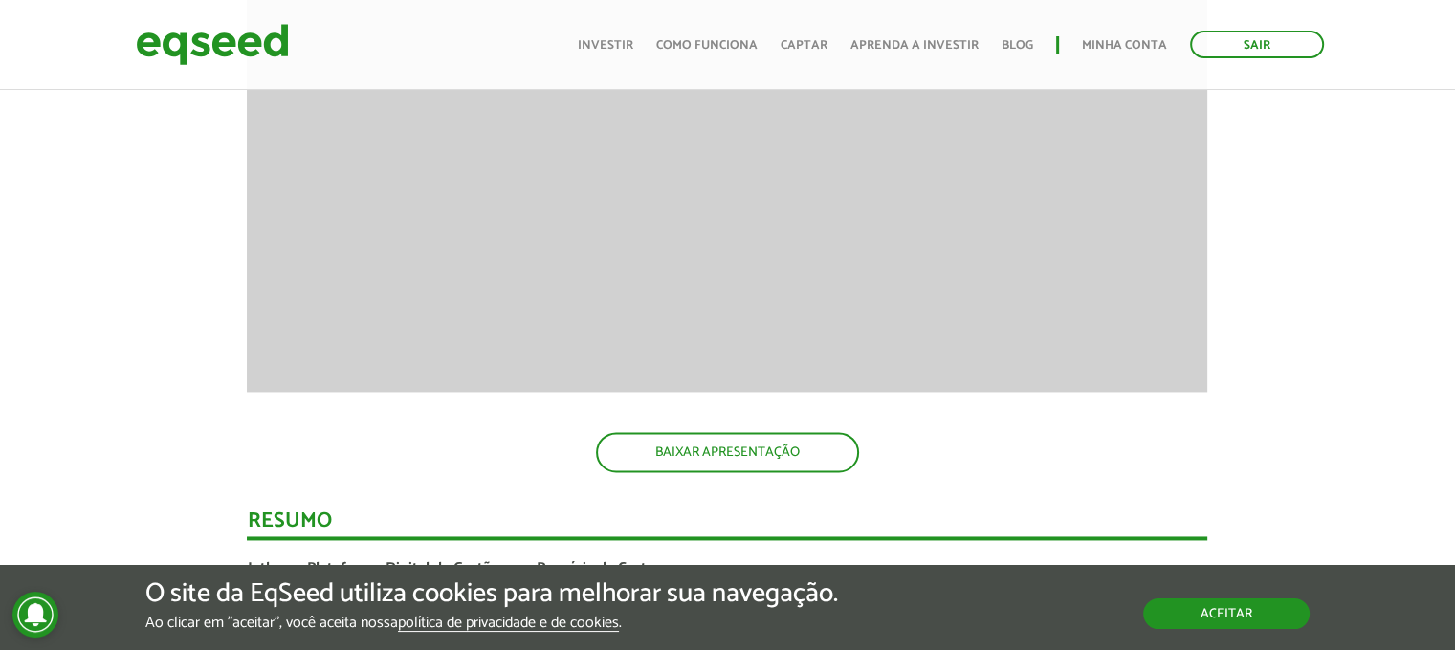
click at [1234, 610] on button "Aceitar" at bounding box center [1226, 614] width 166 height 31
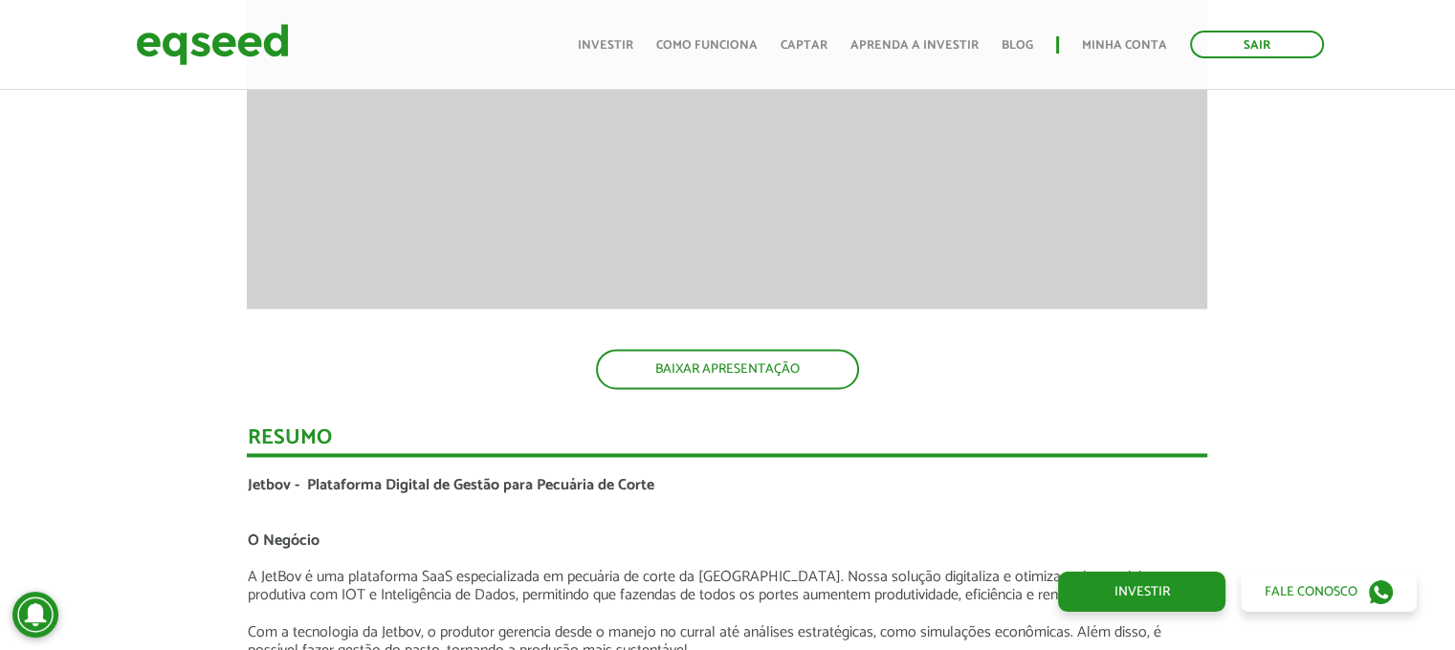
scroll to position [2789, 0]
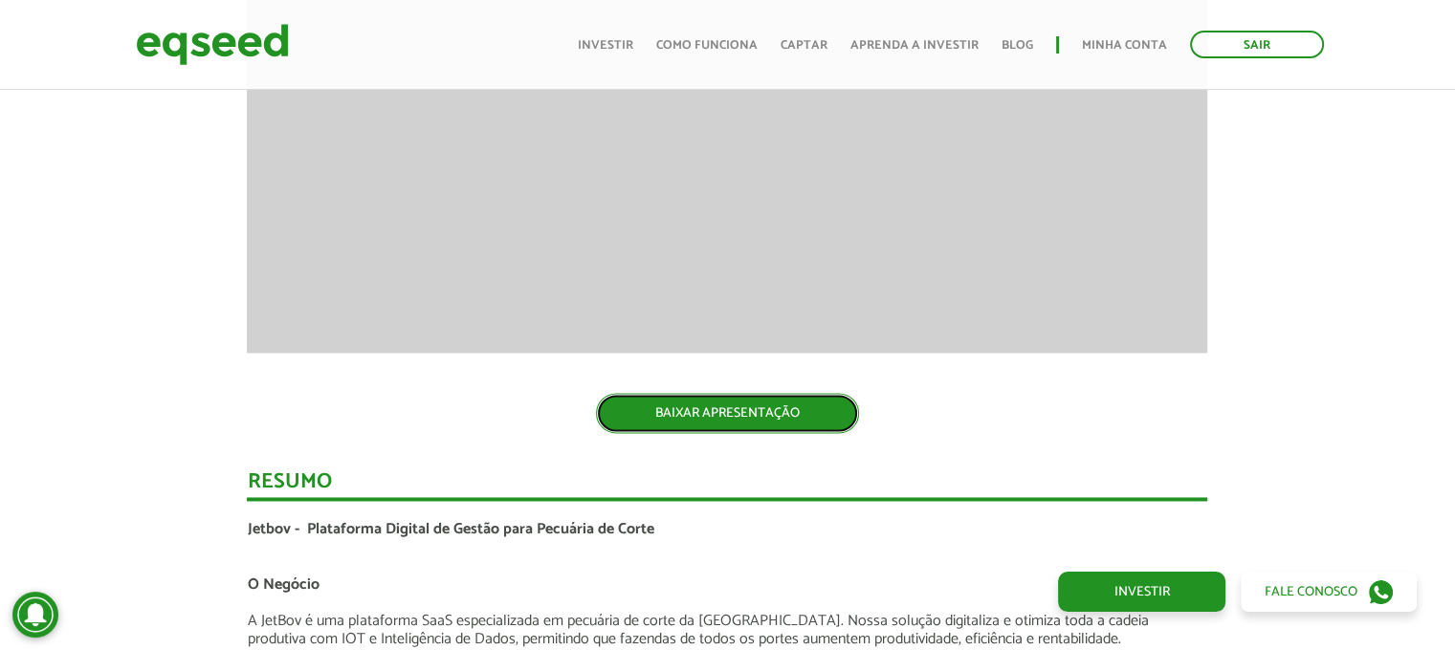
click at [799, 402] on link "BAIXAR APRESENTAÇÃO" at bounding box center [727, 413] width 263 height 40
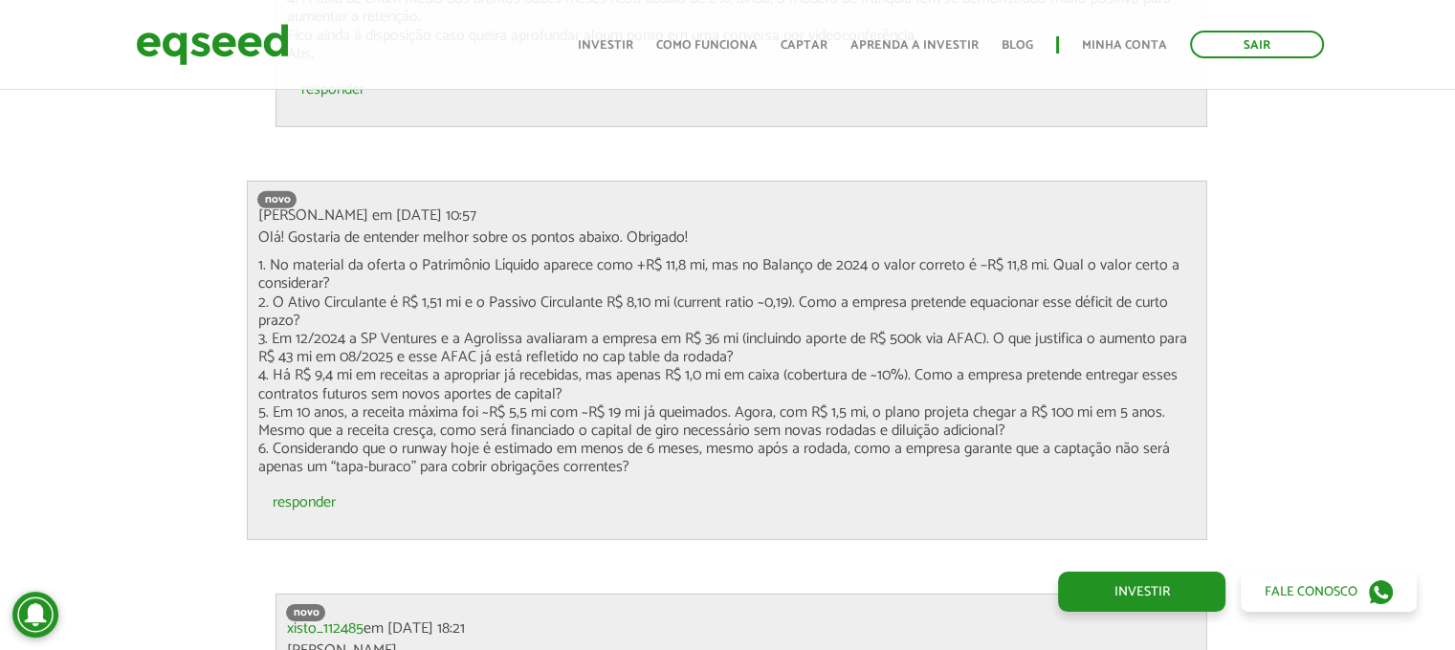
scroll to position [6158, 0]
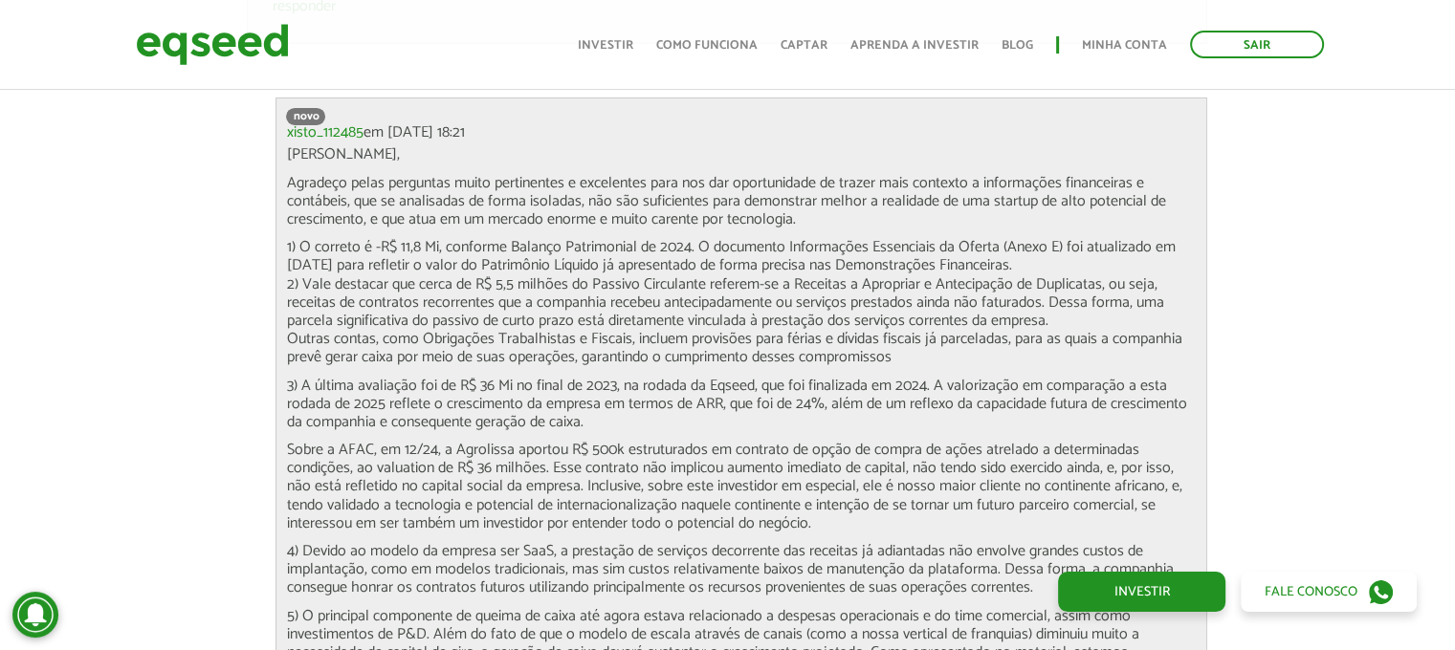
scroll to position [6656, 0]
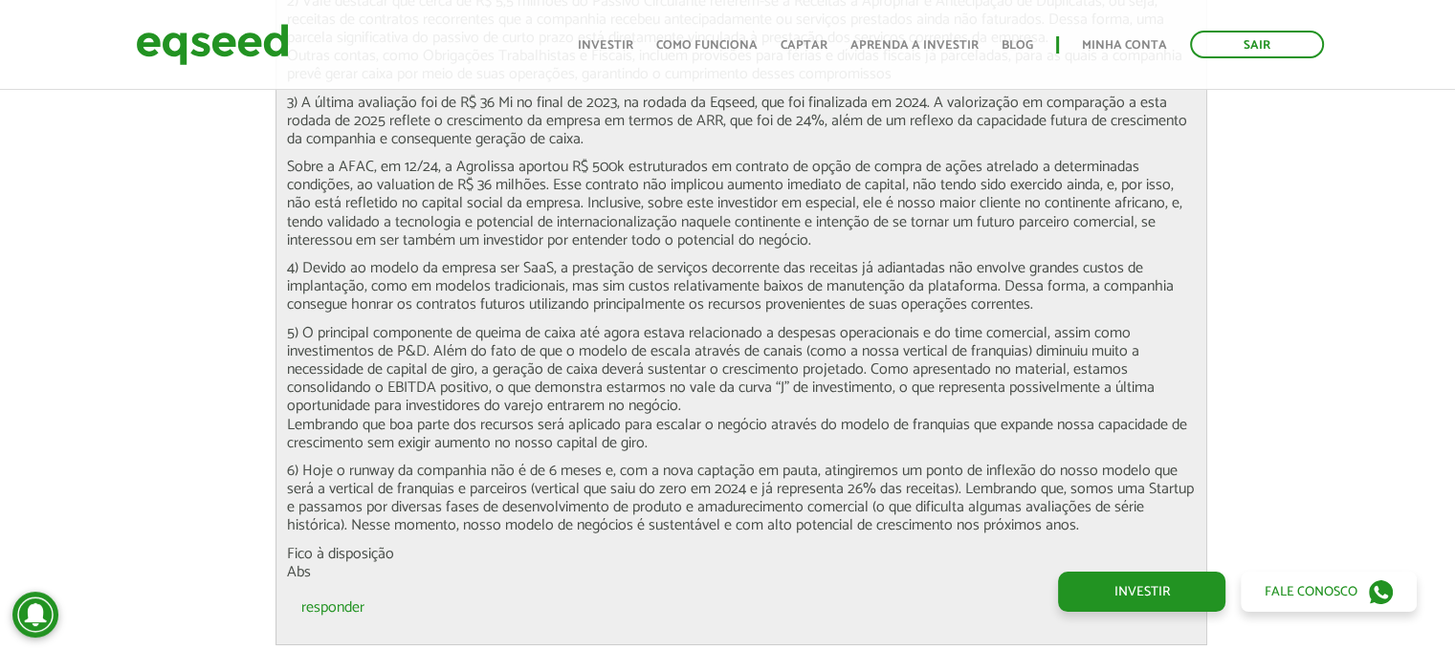
scroll to position [6962, 0]
